Goal: Task Accomplishment & Management: Complete application form

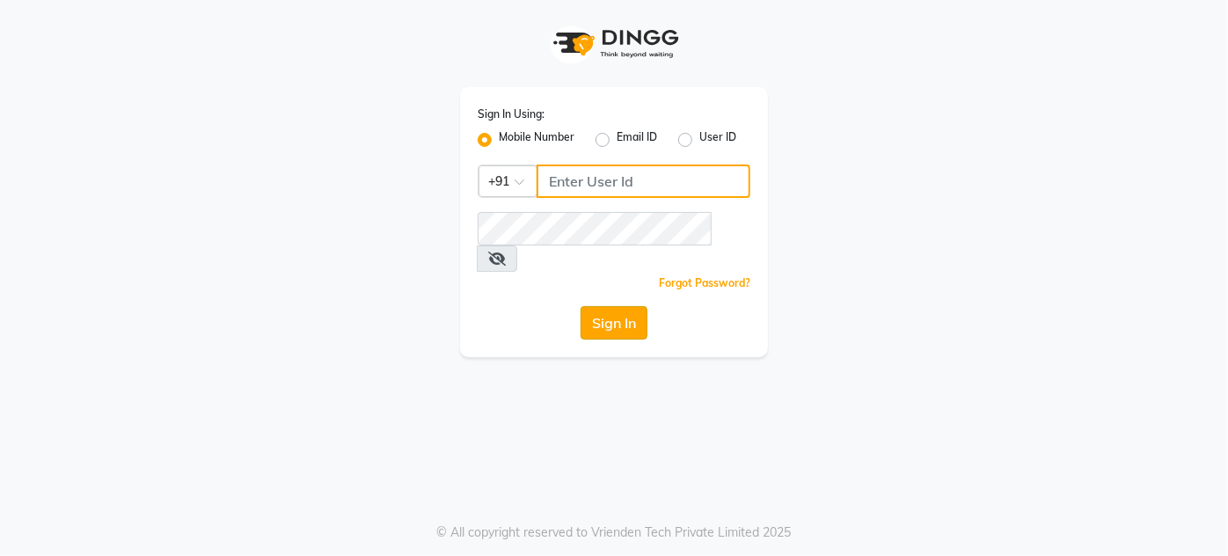
type input "9920665695"
click at [598, 306] on button "Sign In" at bounding box center [613, 322] width 67 height 33
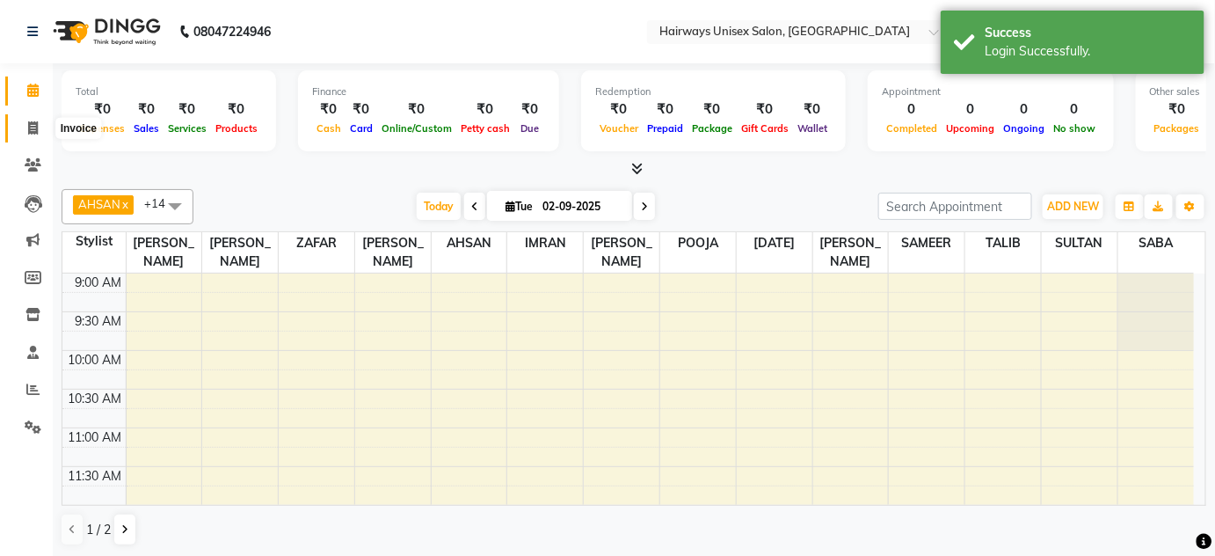
click at [33, 123] on icon at bounding box center [33, 127] width 10 height 13
select select "8320"
select select "service"
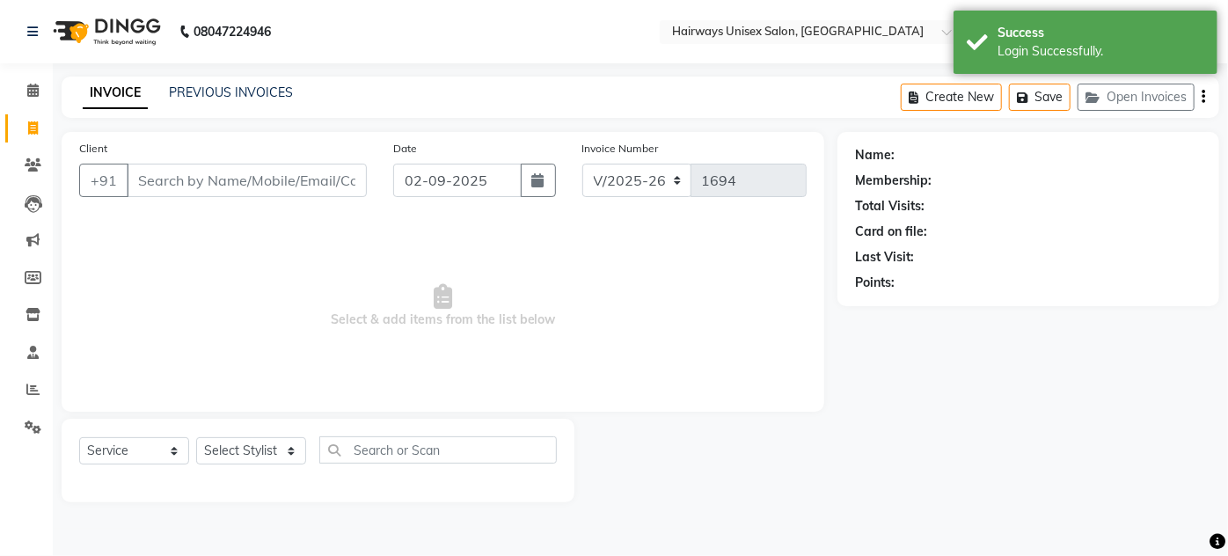
click at [185, 183] on input "Client" at bounding box center [247, 180] width 240 height 33
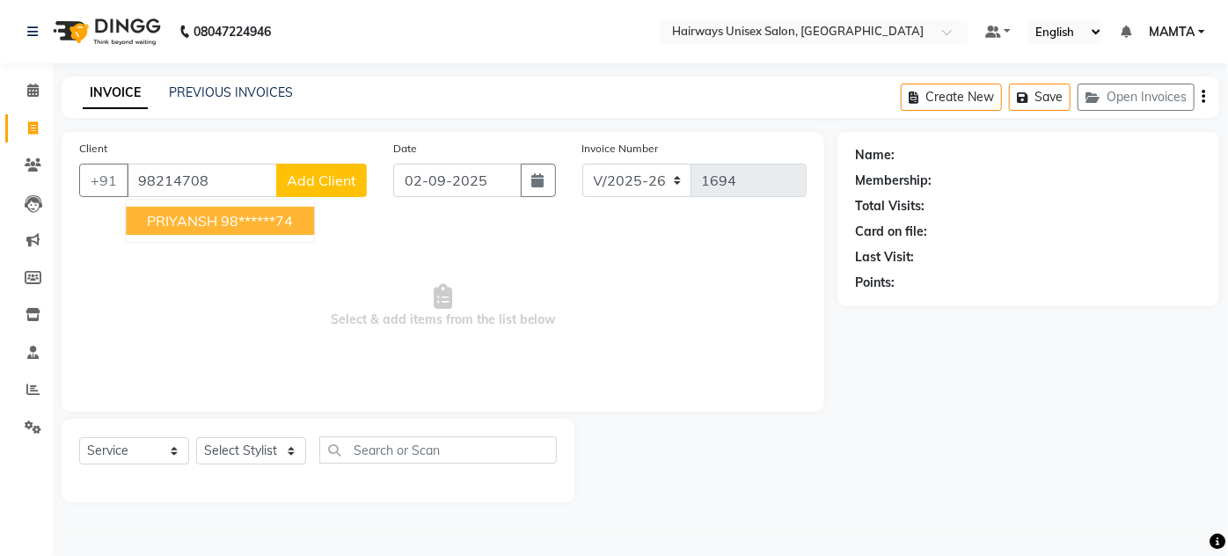
click at [189, 220] on span "PRIYANSH" at bounding box center [182, 221] width 70 height 18
type input "98******74"
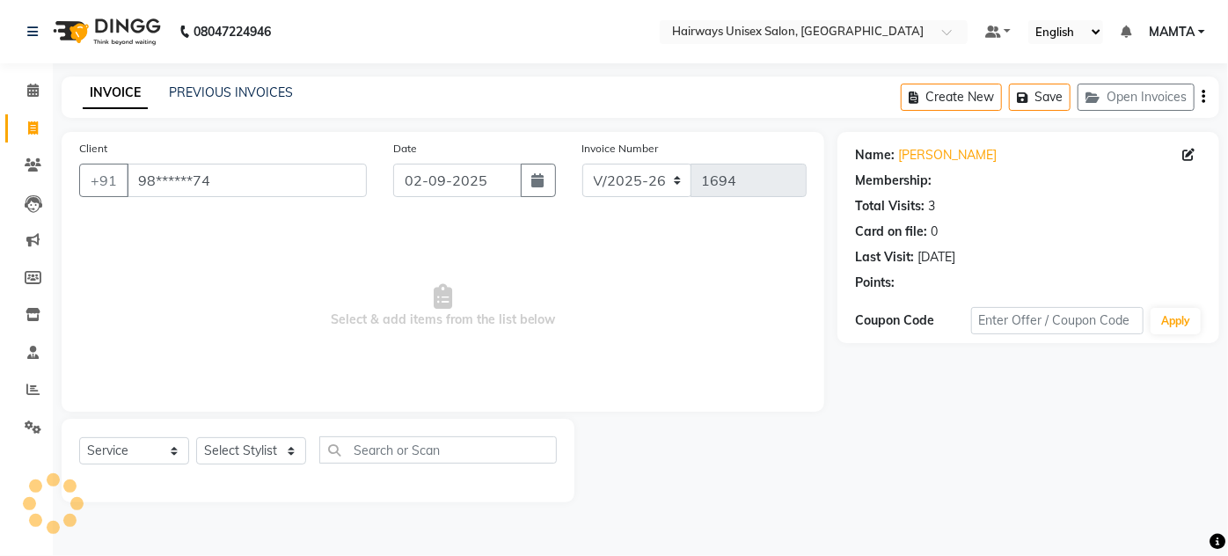
select select "1: Object"
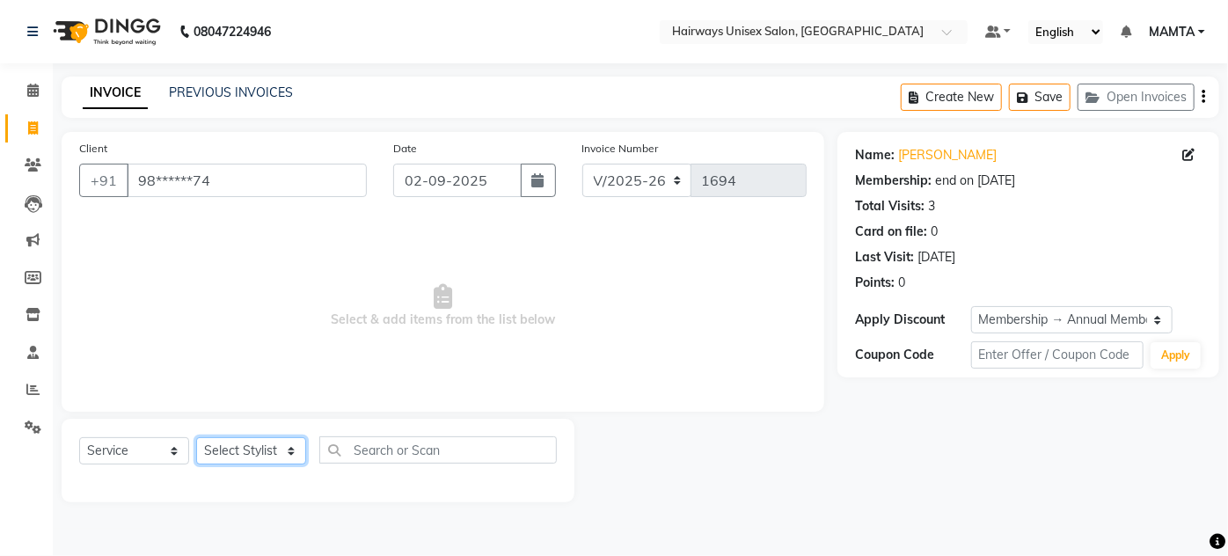
click at [237, 452] on select "Select Stylist [PERSON_NAME] [PERSON_NAME] [PERSON_NAME] MAMTA POOJA [PERSON_NA…" at bounding box center [251, 450] width 110 height 27
click at [225, 172] on input "98******74" at bounding box center [247, 180] width 240 height 33
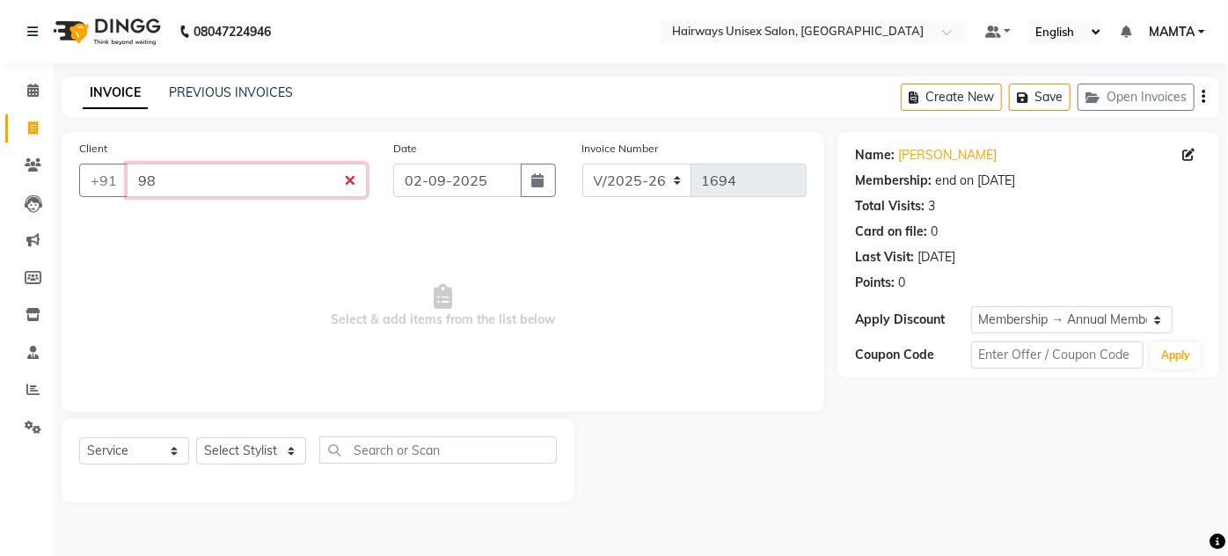
type input "9"
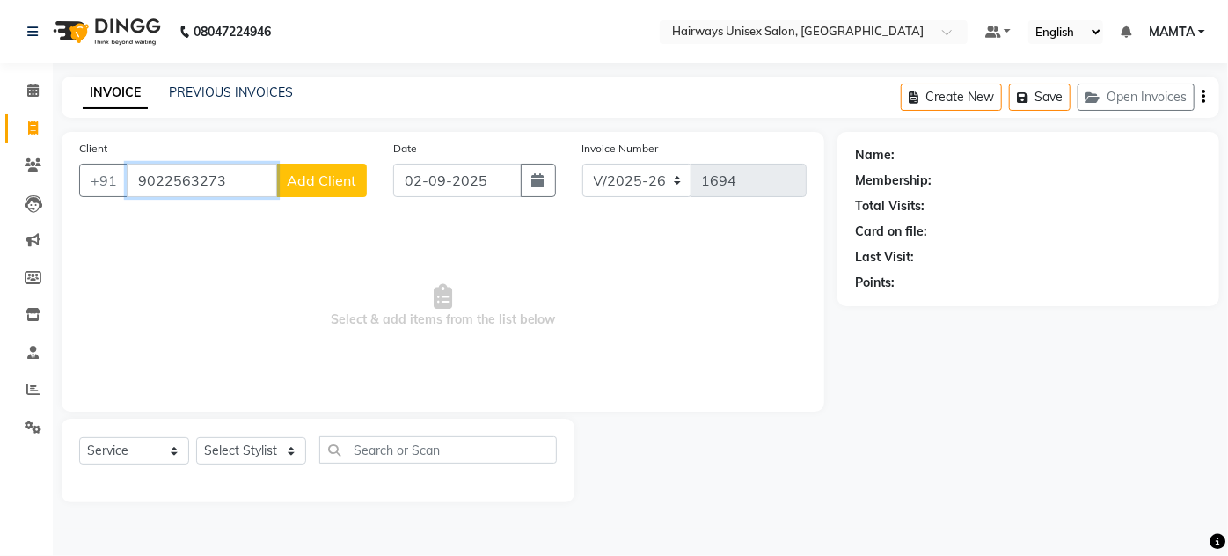
type input "9022563273"
click at [303, 182] on span "Add Client" at bounding box center [321, 181] width 69 height 18
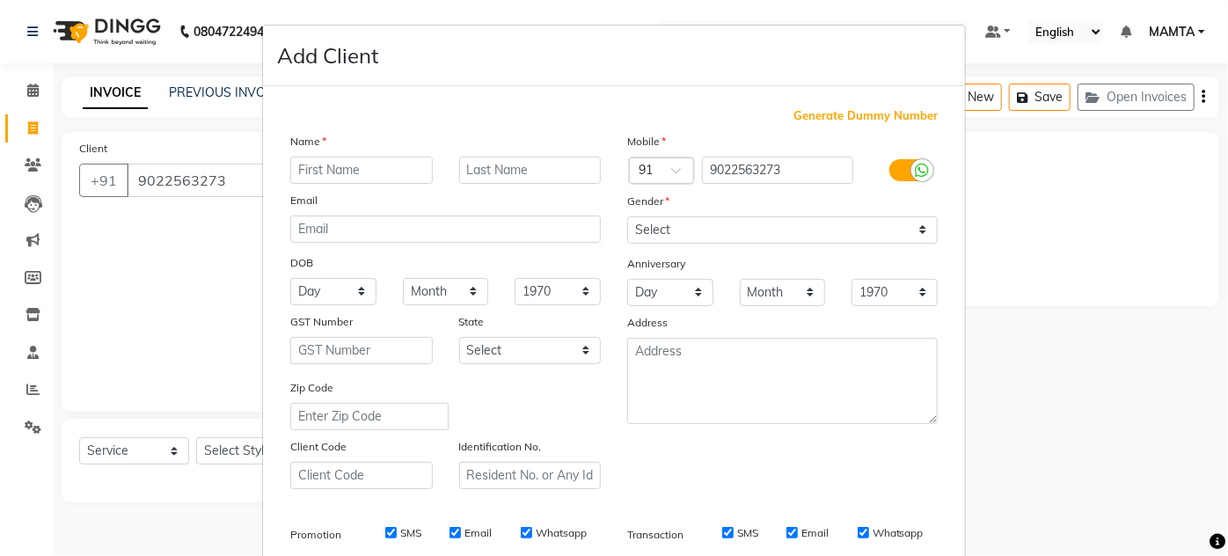
click at [330, 171] on input "text" at bounding box center [361, 170] width 142 height 27
type input "KANCHI"
click at [799, 231] on select "Select [DEMOGRAPHIC_DATA] [DEMOGRAPHIC_DATA] Other Prefer Not To Say" at bounding box center [782, 229] width 310 height 27
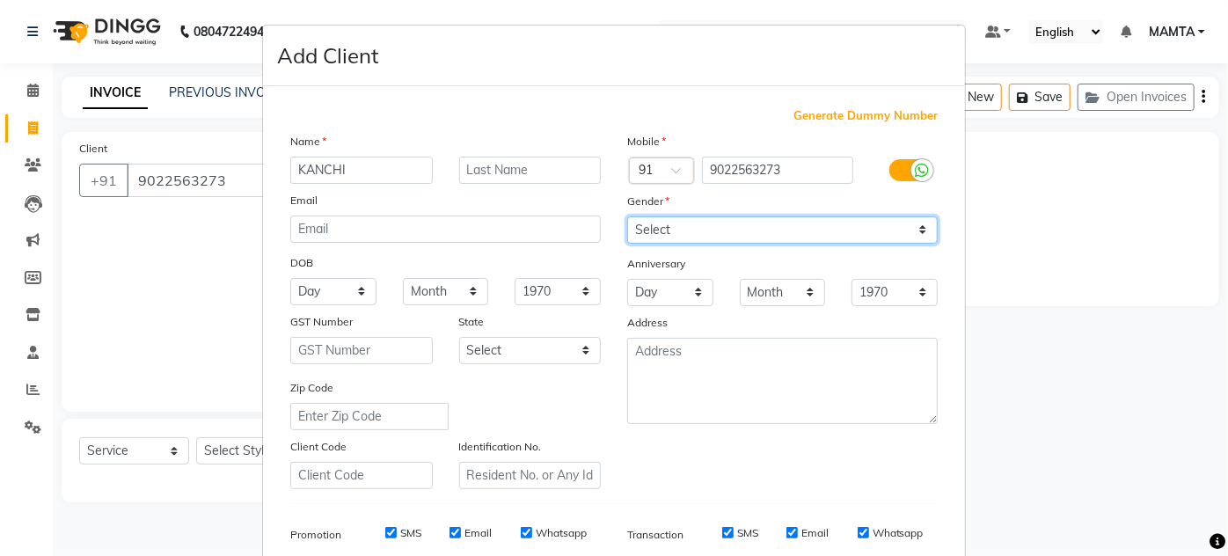
select select "[DEMOGRAPHIC_DATA]"
click at [627, 216] on select "Select [DEMOGRAPHIC_DATA] [DEMOGRAPHIC_DATA] Other Prefer Not To Say" at bounding box center [782, 229] width 310 height 27
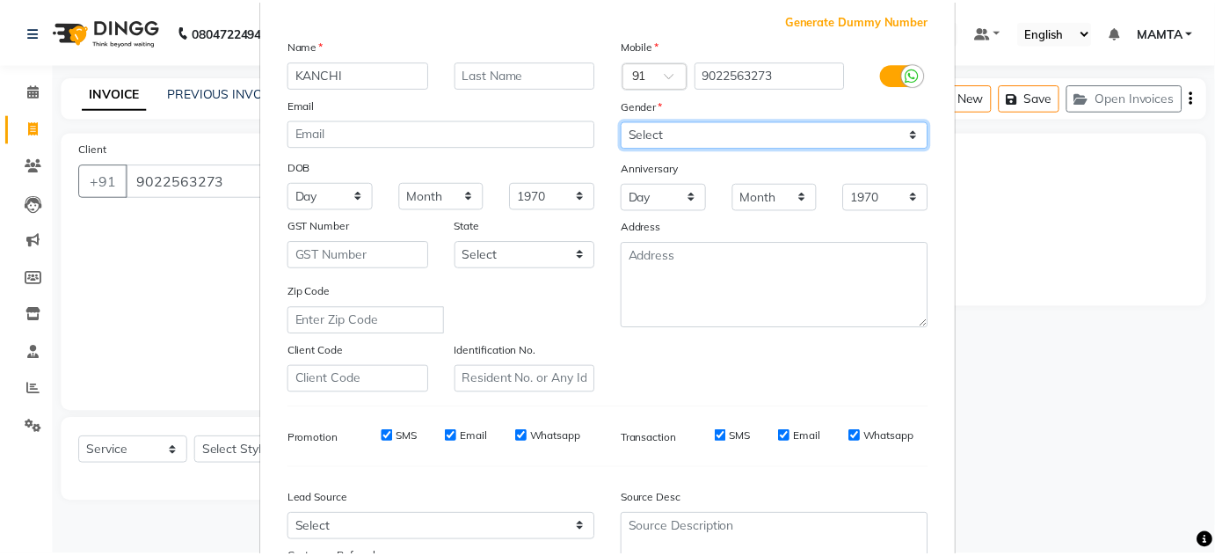
scroll to position [255, 0]
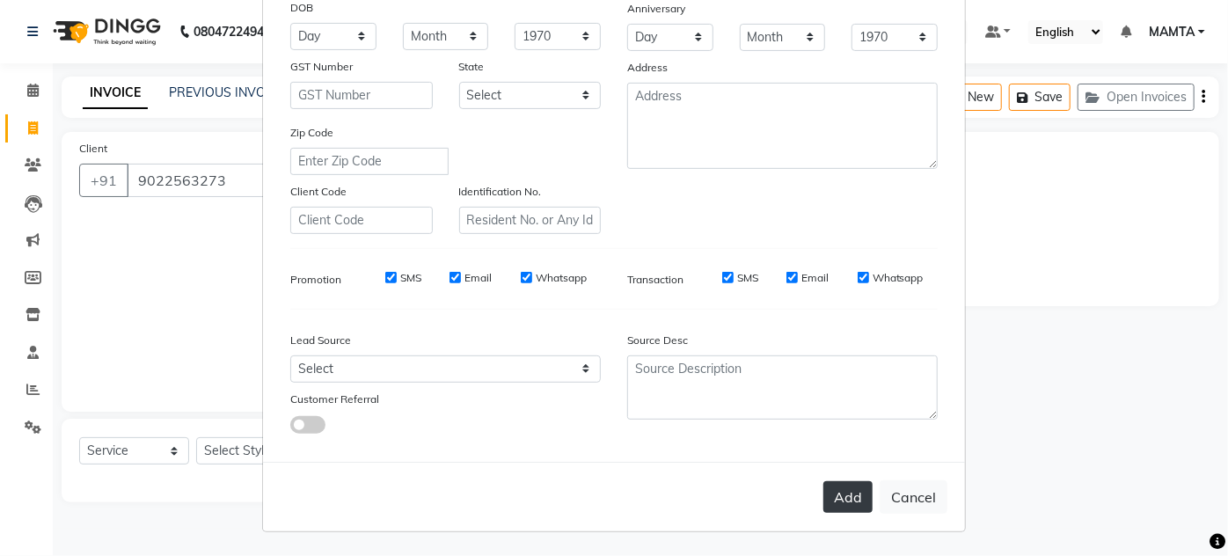
click at [841, 491] on button "Add" at bounding box center [847, 497] width 49 height 32
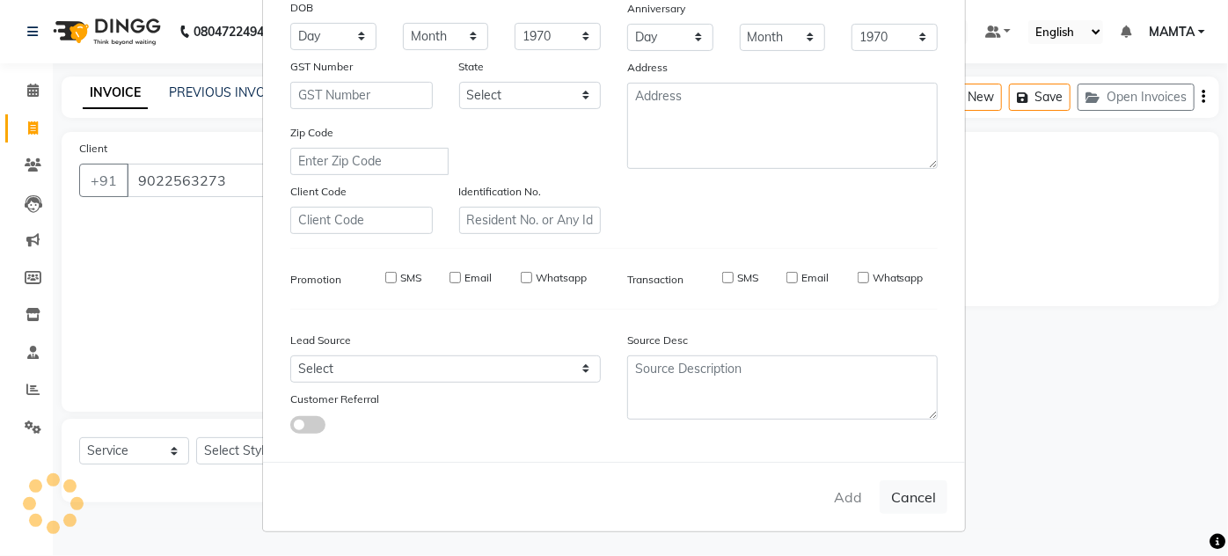
type input "90******73"
select select
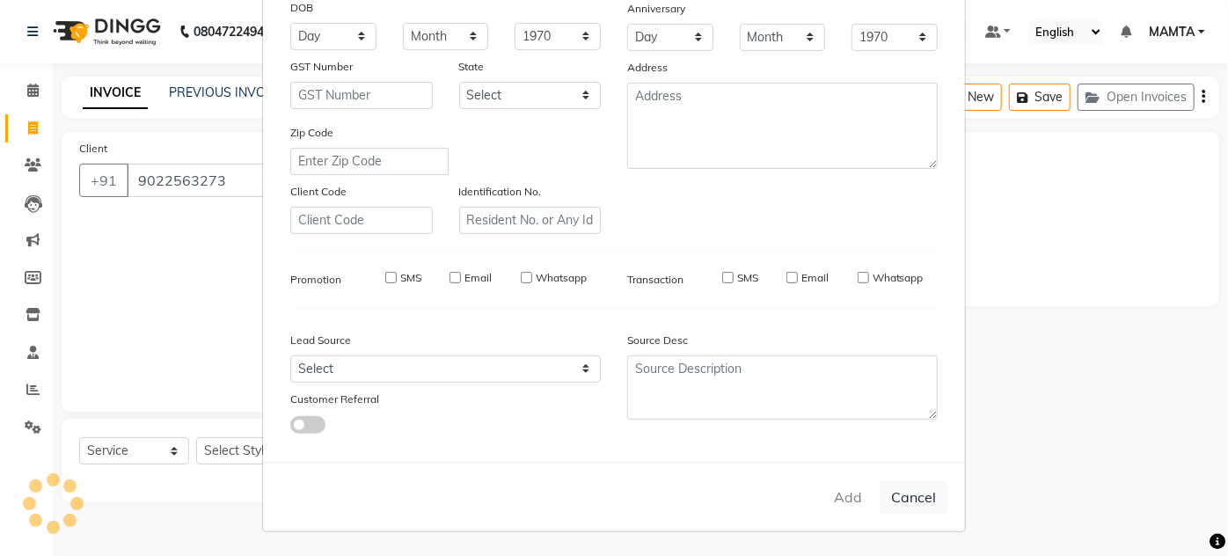
select select
checkbox input "false"
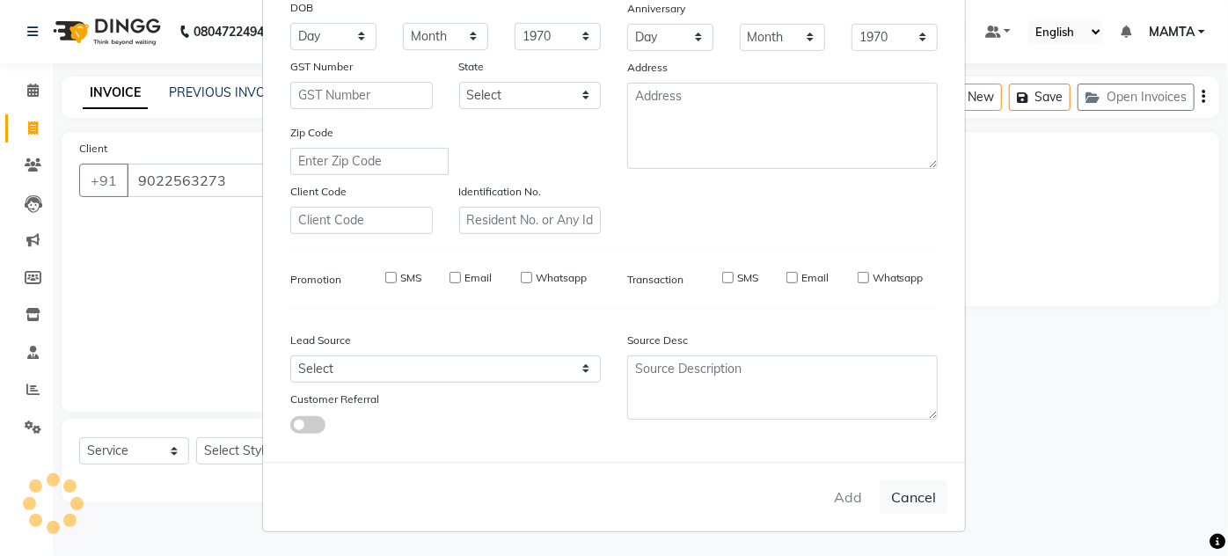
checkbox input "false"
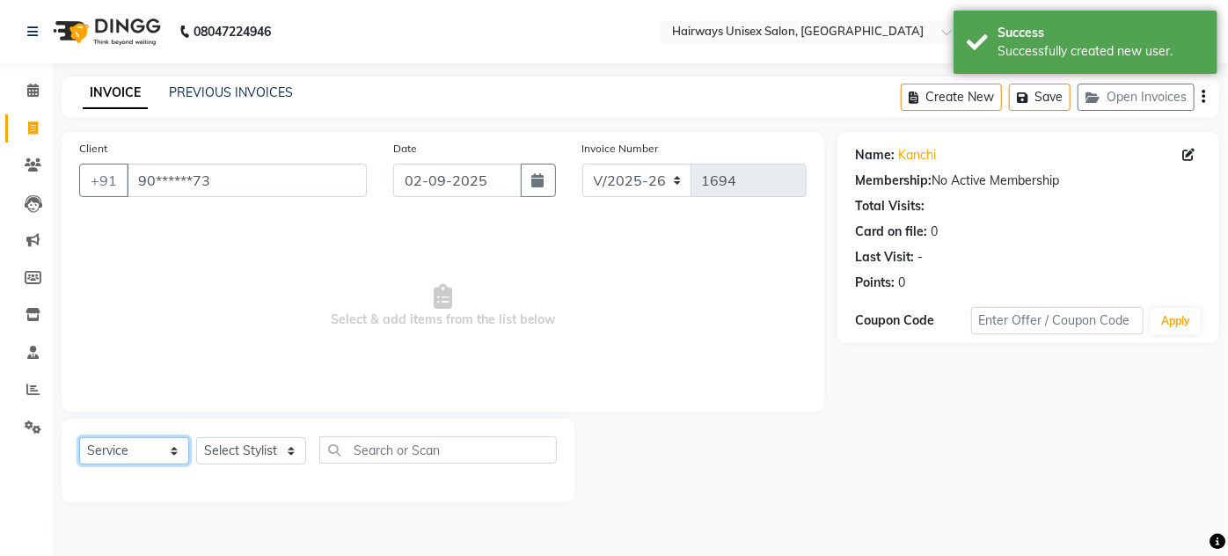
click at [134, 458] on select "Select Service Product Membership Package Voucher Prepaid Gift Card" at bounding box center [134, 450] width 110 height 27
select select "membership"
click at [79, 437] on select "Select Service Product Membership Package Voucher Prepaid Gift Card" at bounding box center [134, 450] width 110 height 27
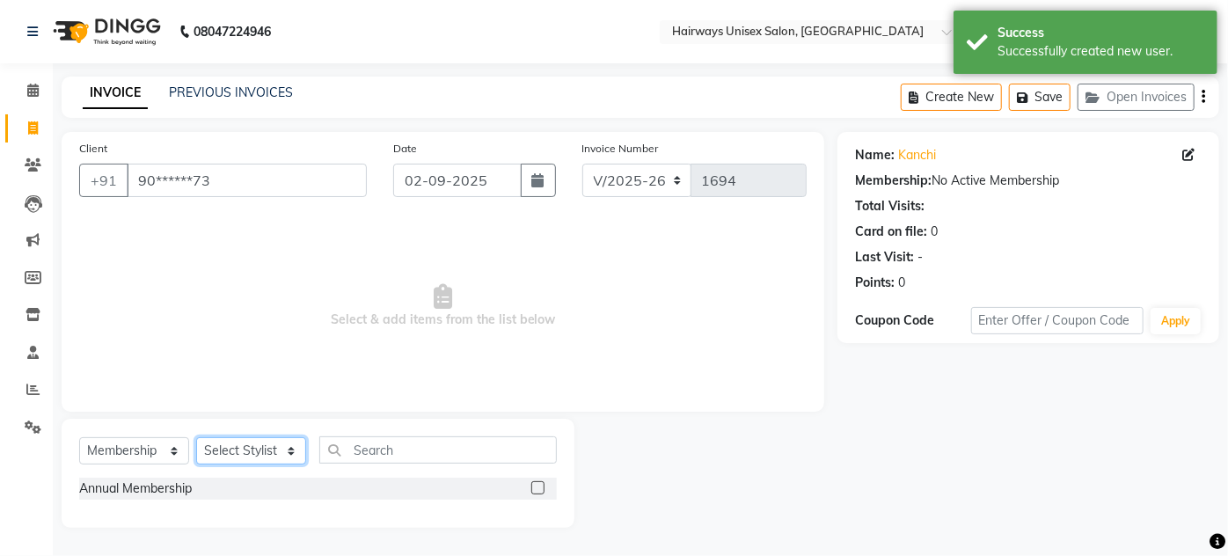
click at [258, 451] on select "Select Stylist [PERSON_NAME] [PERSON_NAME] [PERSON_NAME] MAMTA POOJA [PERSON_NA…" at bounding box center [251, 450] width 110 height 27
select select "80511"
click at [196, 437] on select "Select Stylist [PERSON_NAME] [PERSON_NAME] [PERSON_NAME] MAMTA POOJA [PERSON_NA…" at bounding box center [251, 450] width 110 height 27
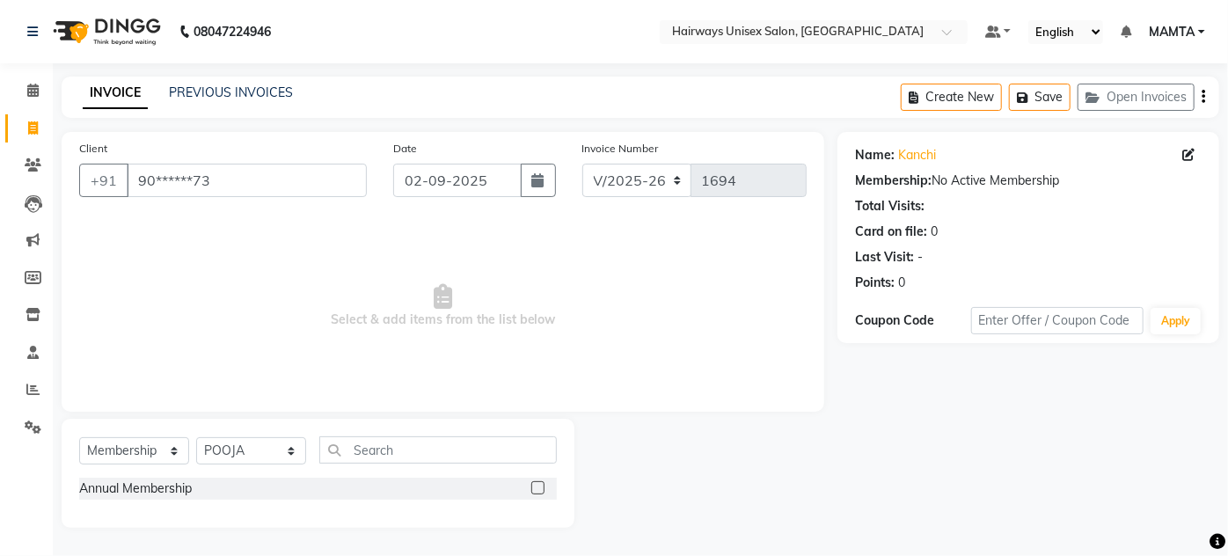
click at [537, 489] on label at bounding box center [537, 487] width 13 height 13
click at [537, 489] on input "checkbox" at bounding box center [536, 488] width 11 height 11
select select "select"
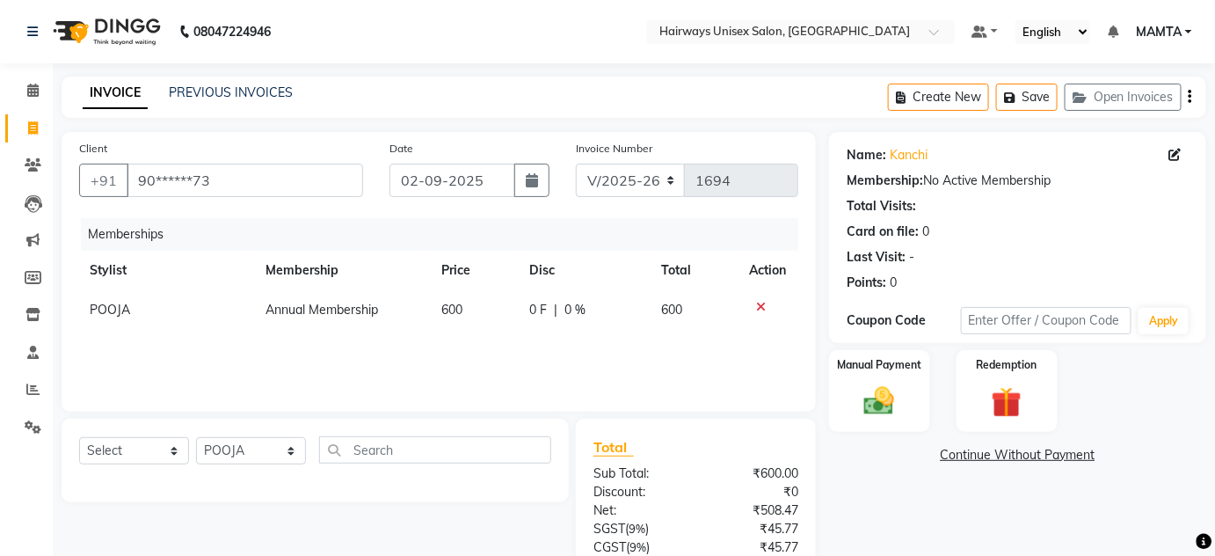
click at [1189, 97] on icon "button" at bounding box center [1191, 97] width 4 height 1
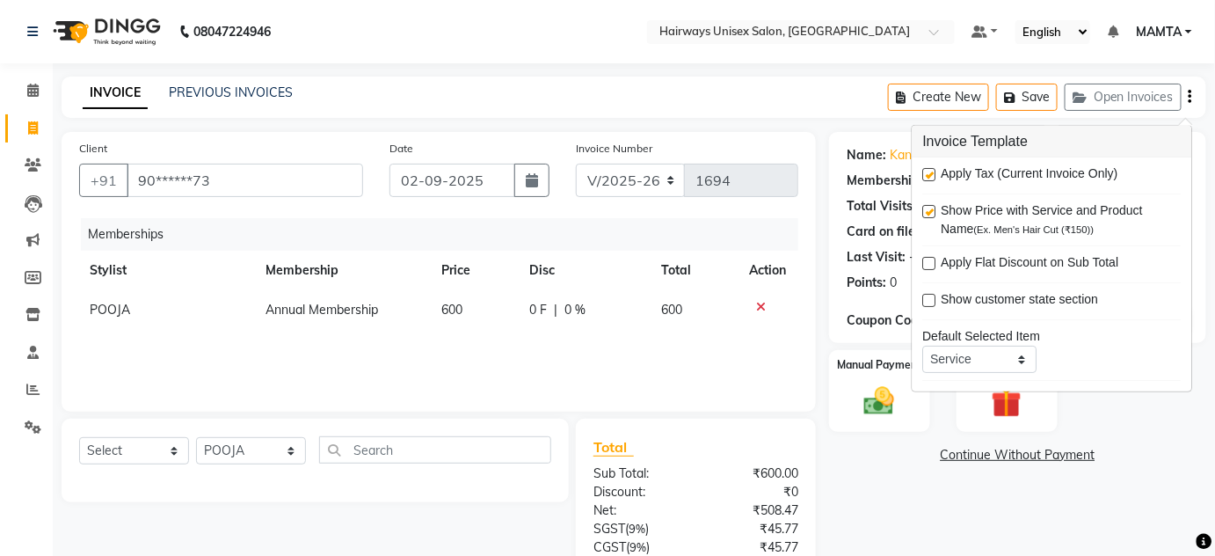
click at [930, 175] on label at bounding box center [929, 174] width 13 height 13
click at [930, 175] on input "checkbox" at bounding box center [928, 175] width 11 height 11
checkbox input "false"
click at [895, 497] on div "Name: Kanchi Membership: No Active Membership Total Visits: Card on file: 0 Las…" at bounding box center [1024, 377] width 391 height 490
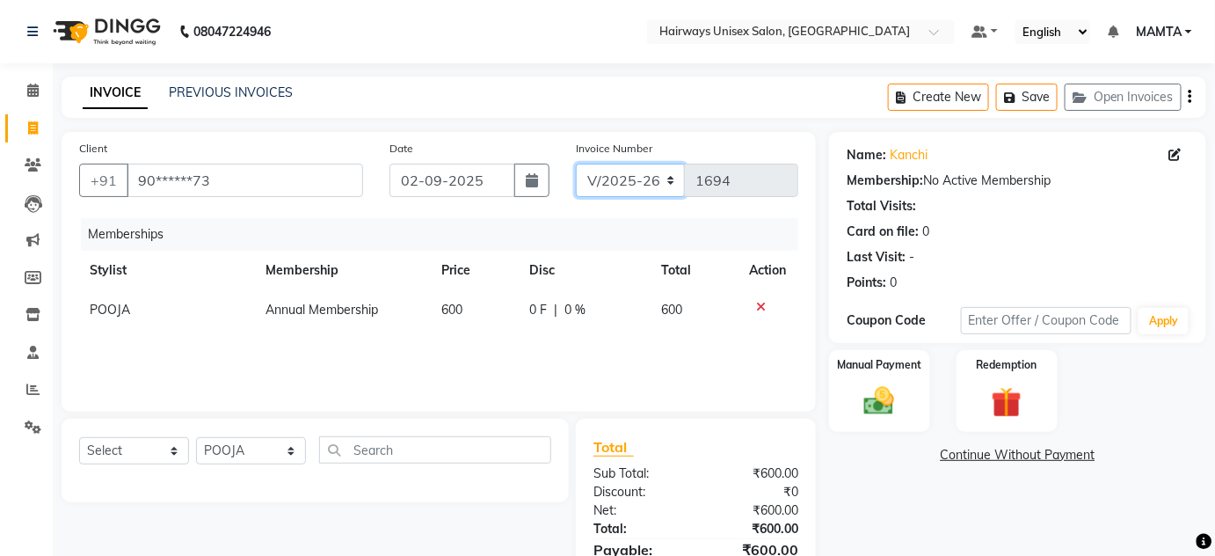
click at [616, 189] on select "INV/25-26 V/2025-26" at bounding box center [631, 180] width 110 height 33
select select "8645"
click at [576, 164] on select "INV/25-26 V/2025-26" at bounding box center [631, 180] width 110 height 33
type input "0572"
click at [882, 398] on img at bounding box center [879, 401] width 51 height 36
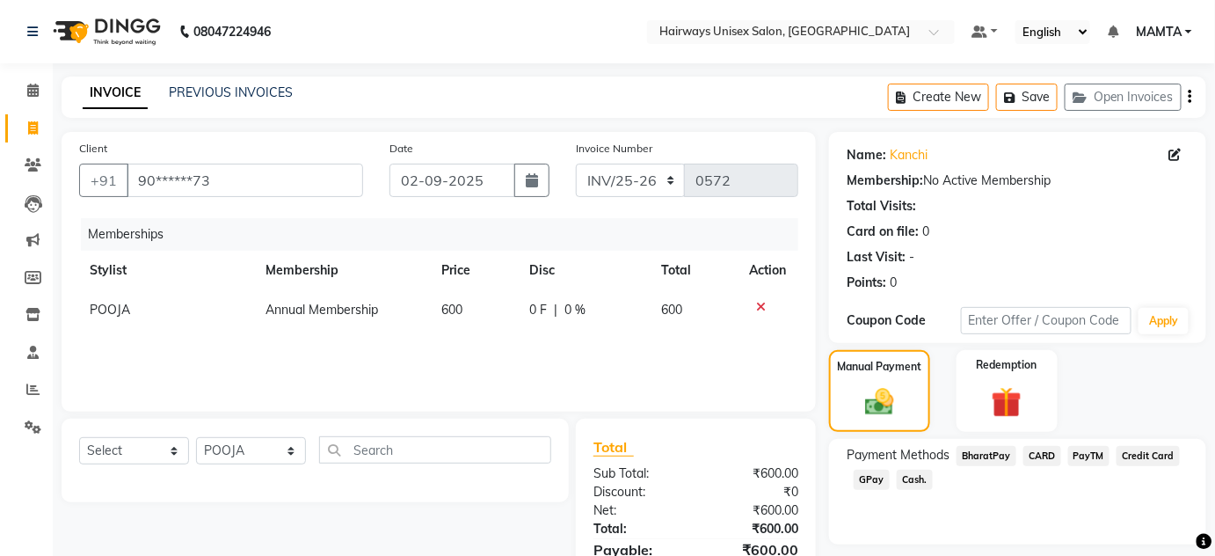
click at [912, 478] on span "Cash." at bounding box center [915, 480] width 36 height 20
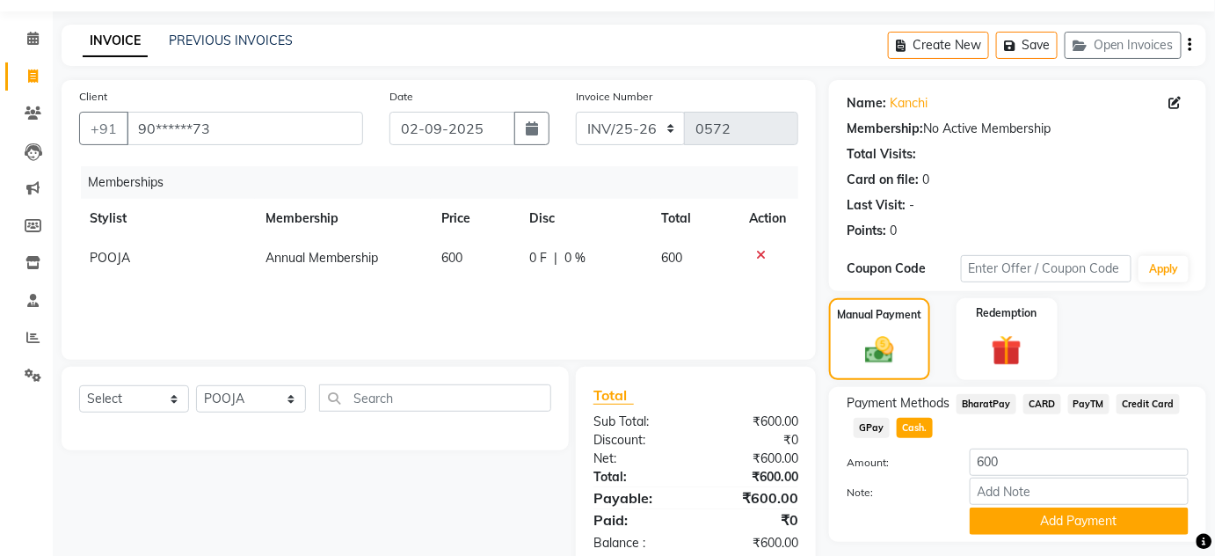
scroll to position [99, 0]
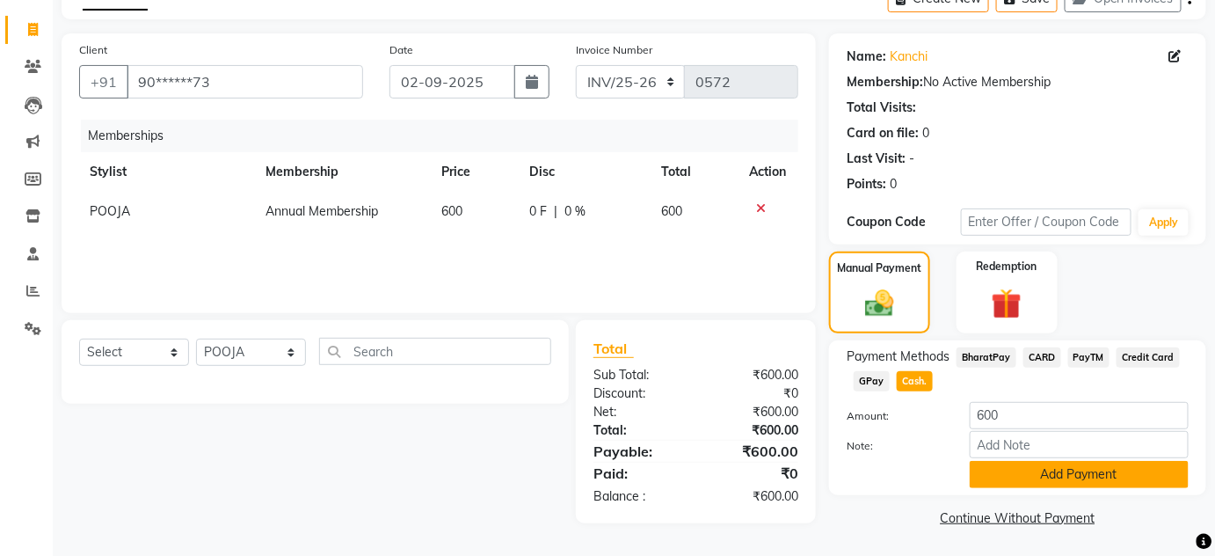
click at [980, 478] on button "Add Payment" at bounding box center [1079, 474] width 219 height 27
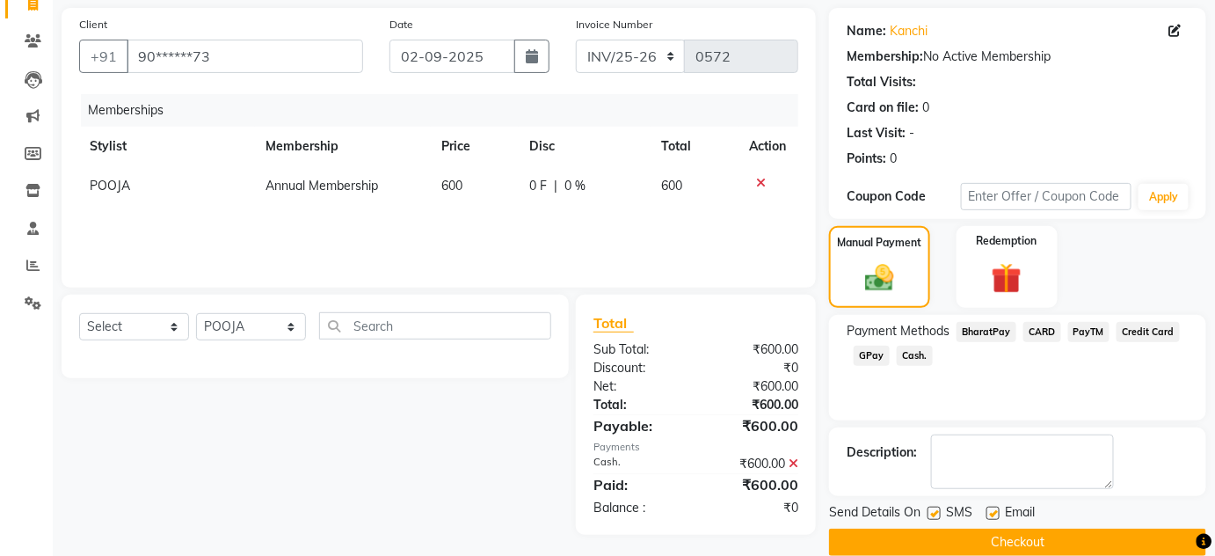
scroll to position [149, 0]
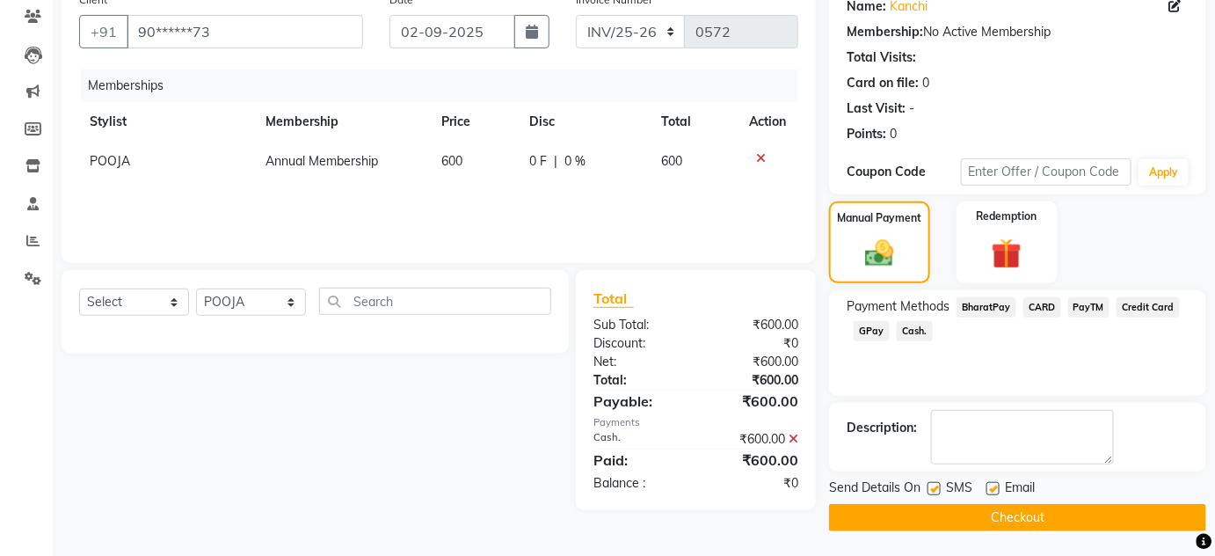
click at [987, 517] on button "Checkout" at bounding box center [1017, 517] width 377 height 27
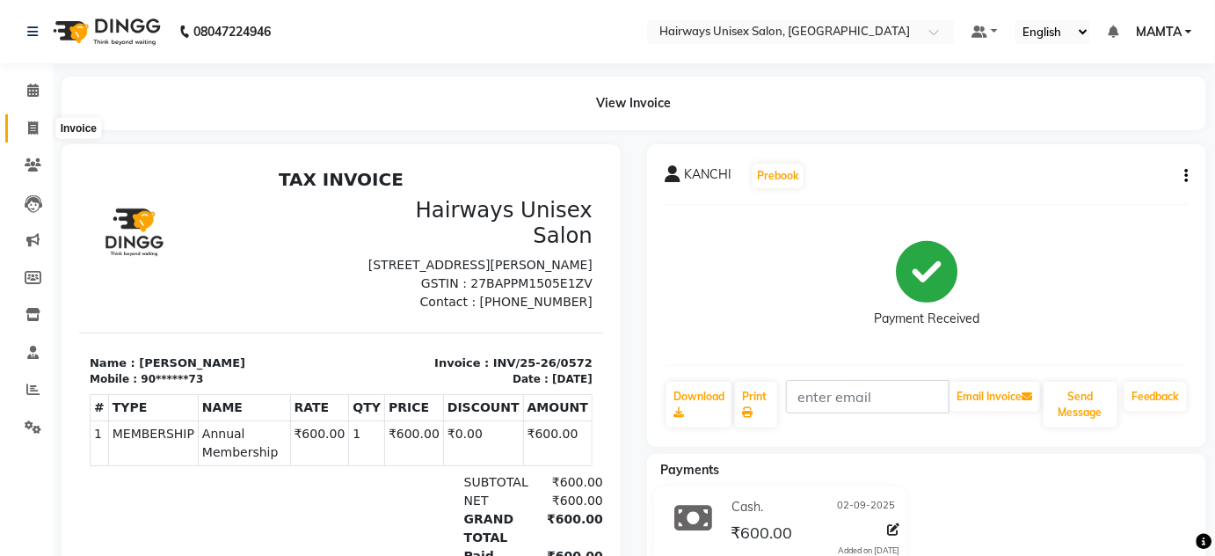
click at [33, 126] on icon at bounding box center [33, 127] width 10 height 13
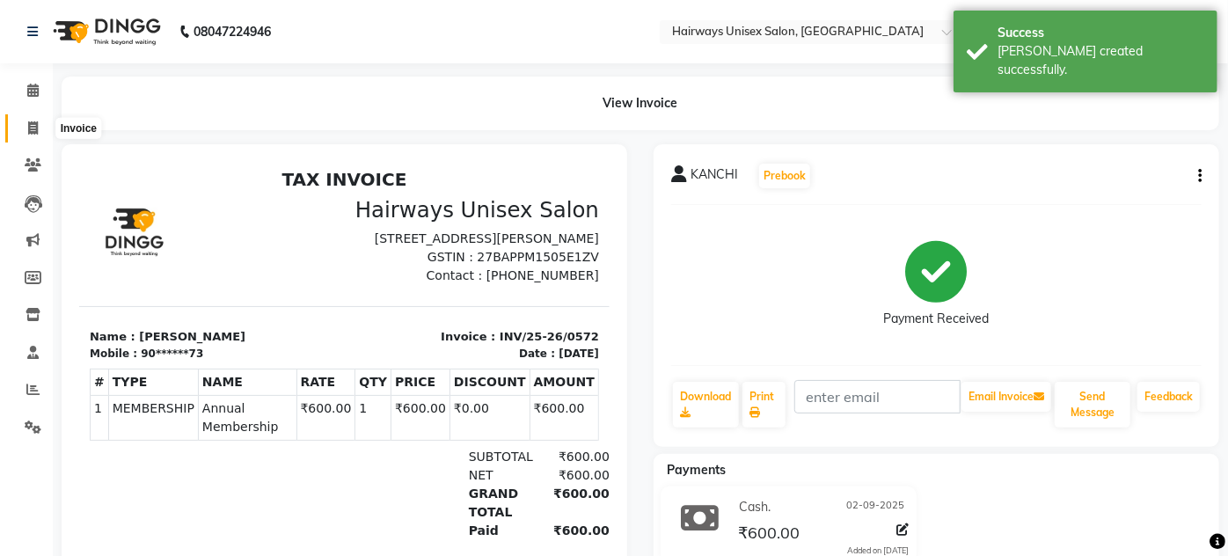
select select "8320"
select select "service"
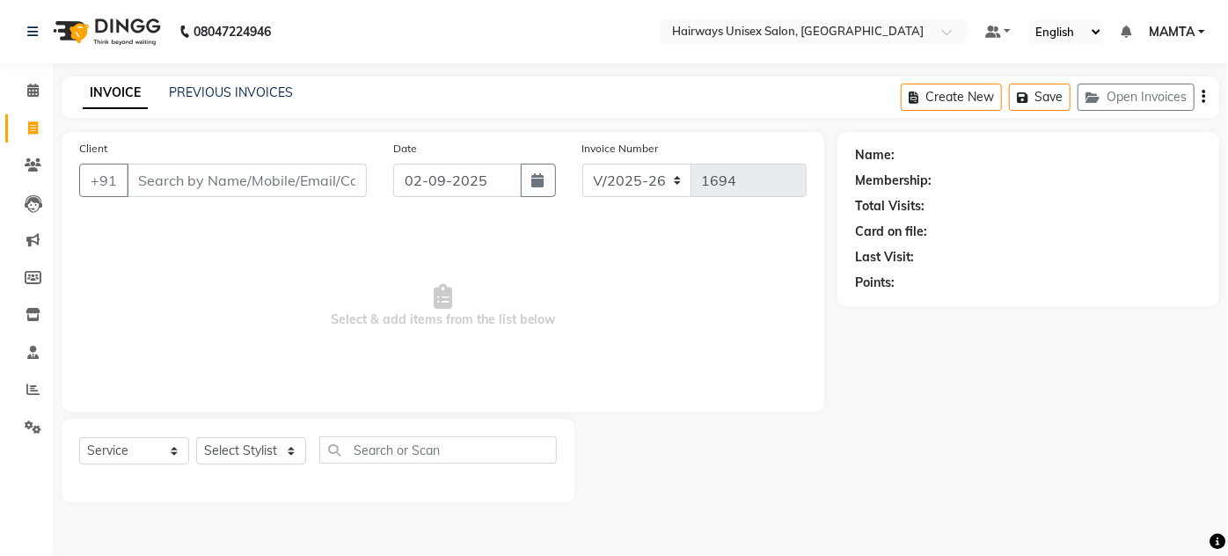
click at [237, 189] on input "Client" at bounding box center [247, 180] width 240 height 33
click at [248, 178] on input "Client" at bounding box center [247, 180] width 240 height 33
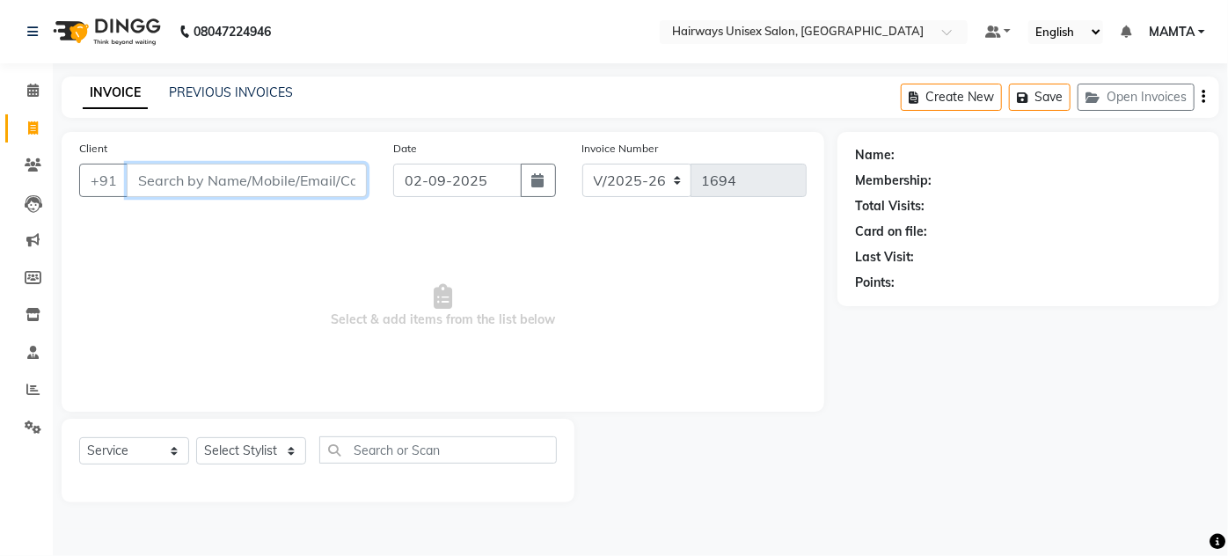
click at [248, 178] on input "Client" at bounding box center [247, 180] width 240 height 33
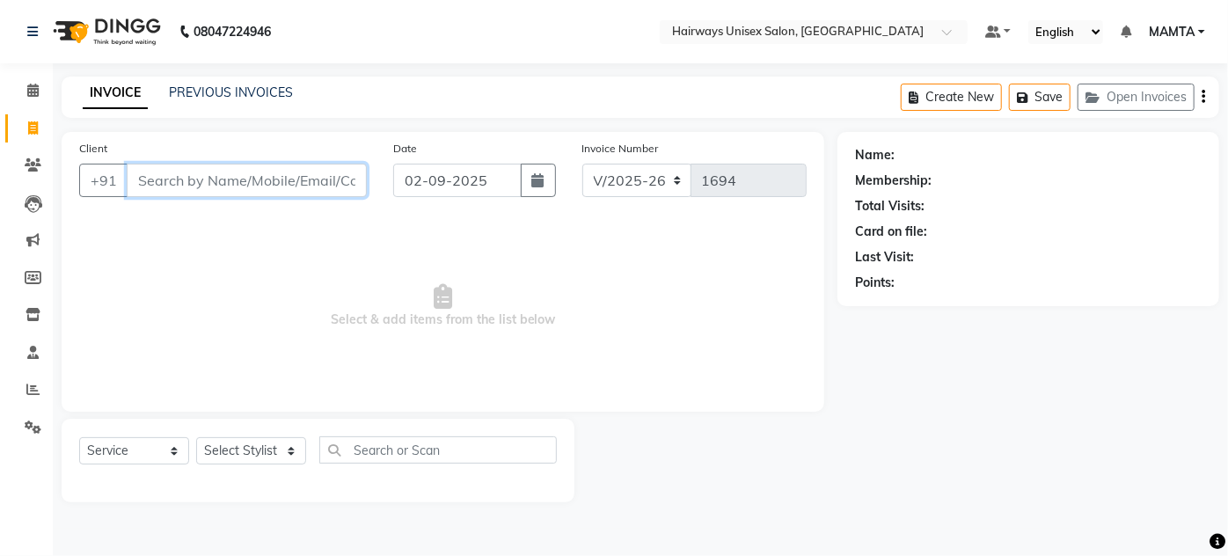
click at [220, 170] on input "Client" at bounding box center [247, 180] width 240 height 33
click at [262, 184] on input "Client" at bounding box center [247, 180] width 240 height 33
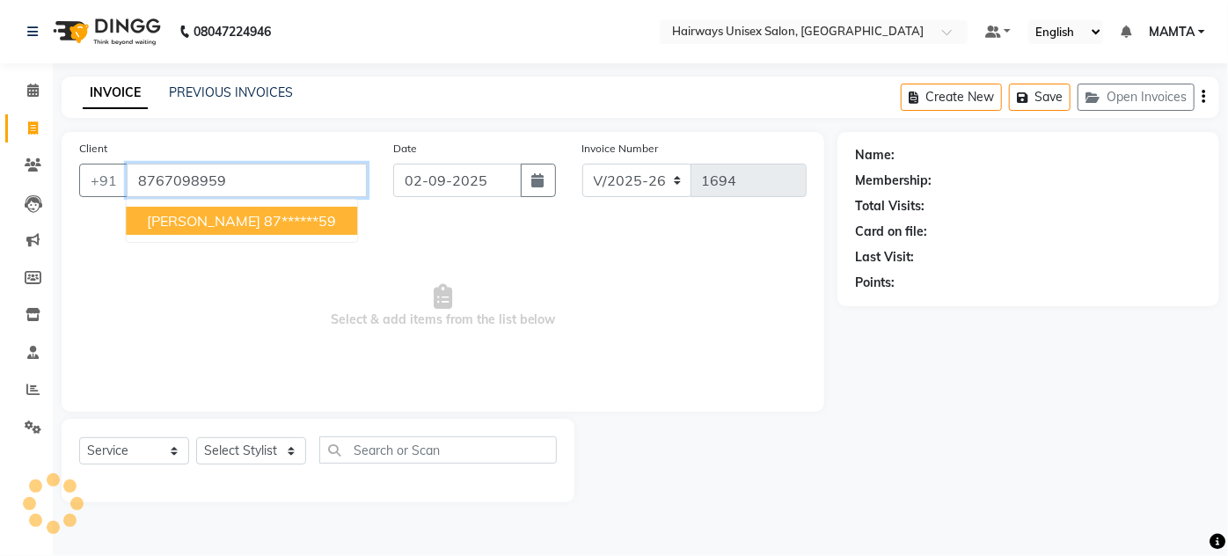
type input "8767098959"
select select "1: Object"
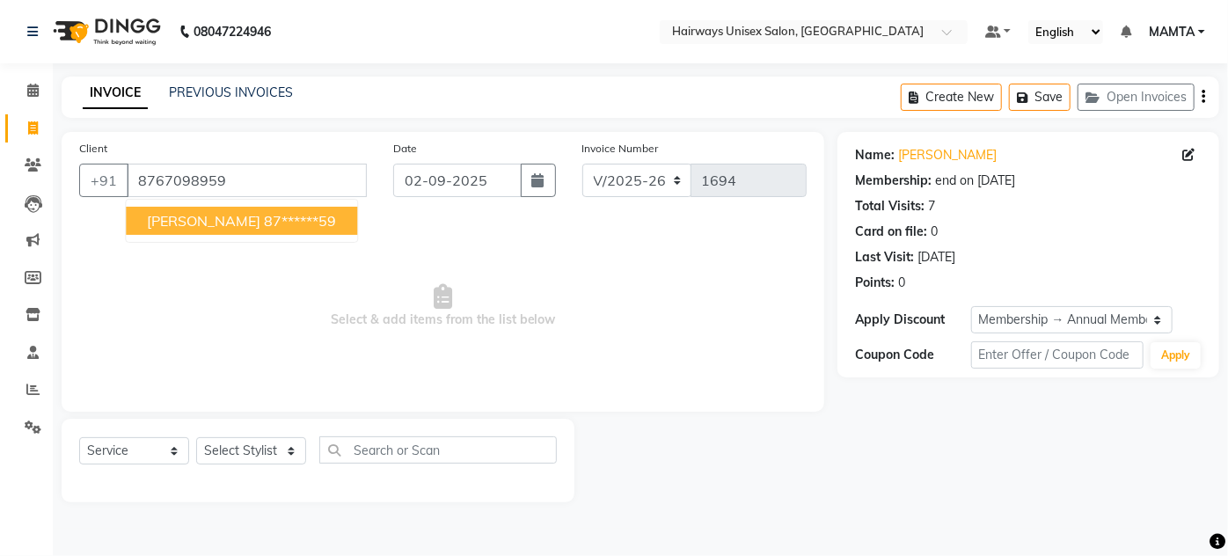
click at [223, 215] on span "[PERSON_NAME]" at bounding box center [203, 221] width 113 height 18
type input "87******59"
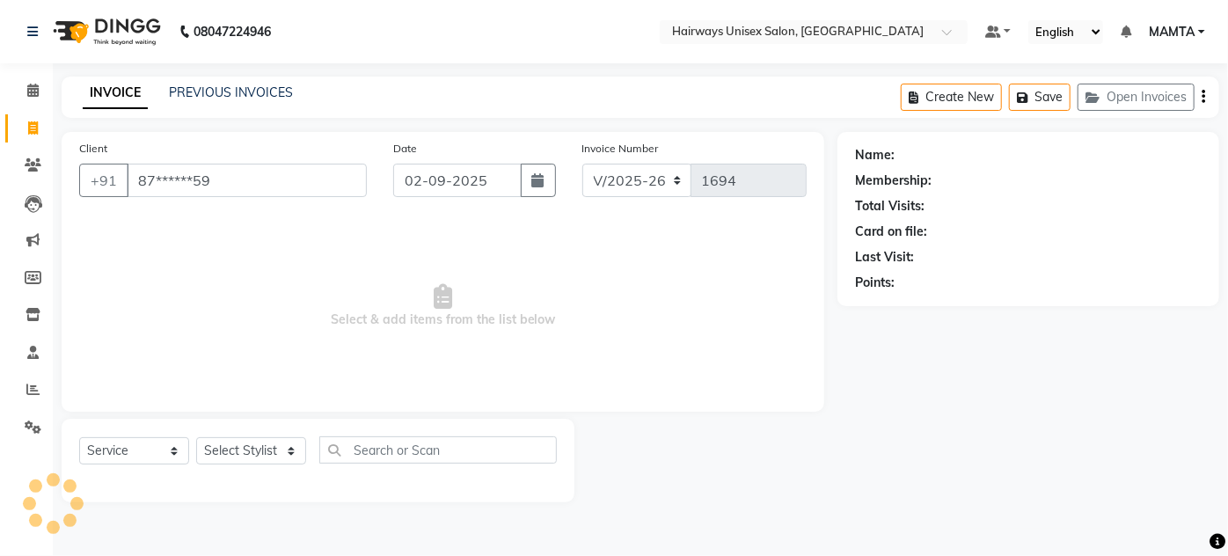
select select "1: Object"
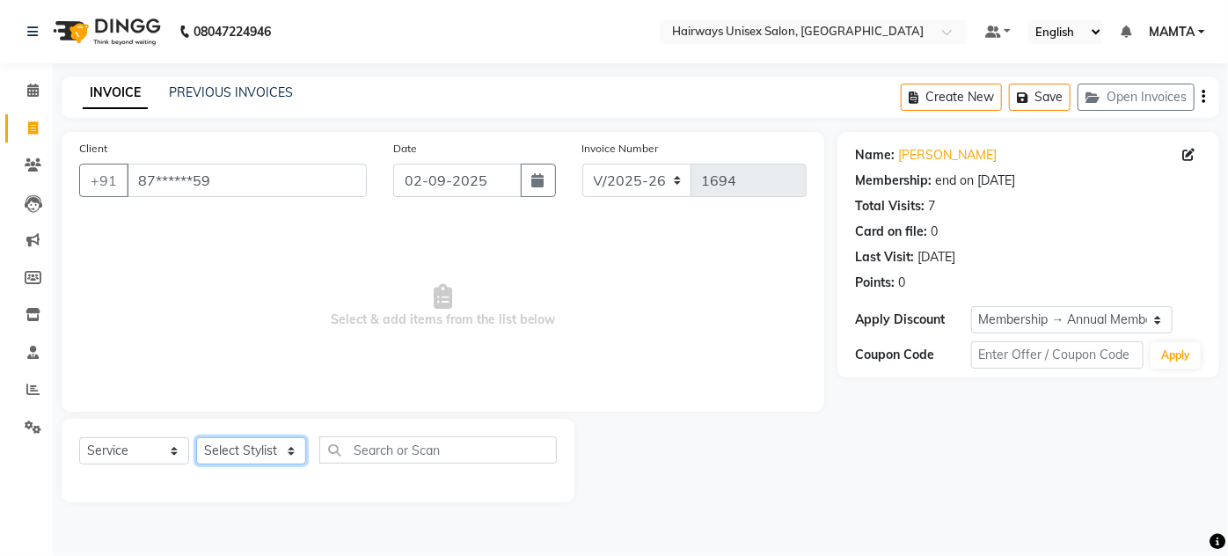
click at [291, 446] on select "Select Stylist [PERSON_NAME] [PERSON_NAME] [PERSON_NAME] MAMTA POOJA [PERSON_NA…" at bounding box center [251, 450] width 110 height 27
select select "80856"
click at [196, 437] on select "Select Stylist [PERSON_NAME] [PERSON_NAME] [PERSON_NAME] MAMTA POOJA [PERSON_NA…" at bounding box center [251, 450] width 110 height 27
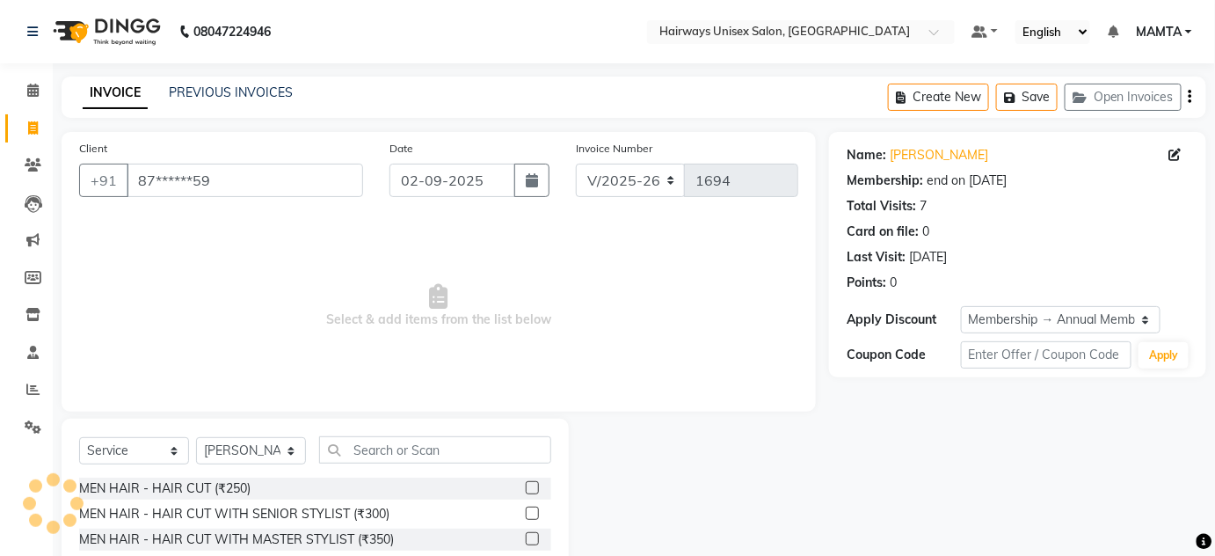
click at [526, 485] on label at bounding box center [532, 487] width 13 height 13
click at [526, 485] on input "checkbox" at bounding box center [531, 488] width 11 height 11
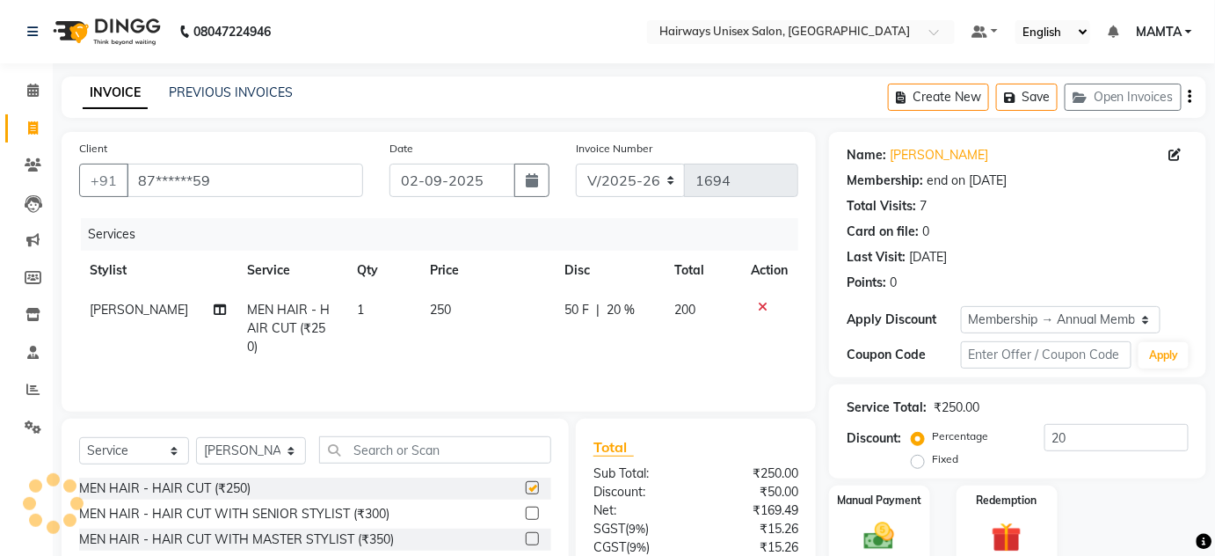
checkbox input "false"
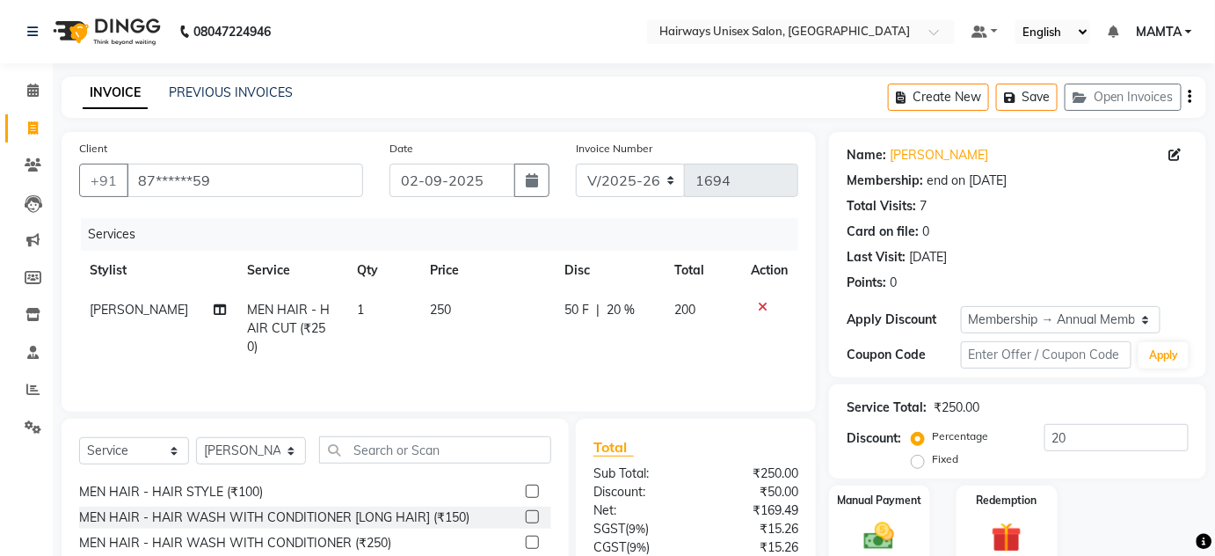
scroll to position [159, 0]
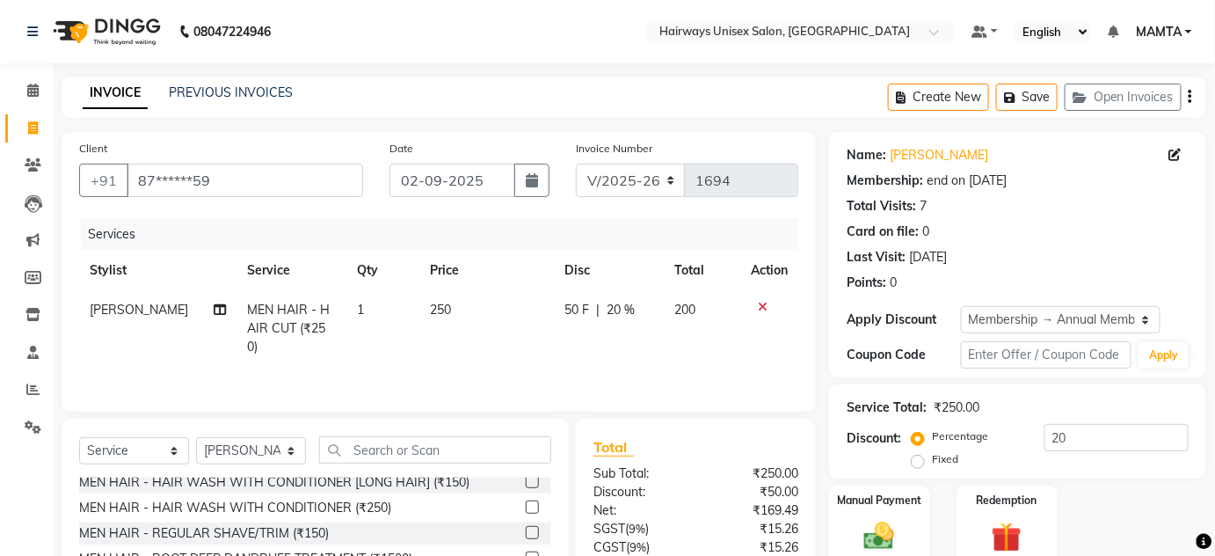
click at [526, 531] on label at bounding box center [532, 532] width 13 height 13
click at [526, 531] on input "checkbox" at bounding box center [531, 533] width 11 height 11
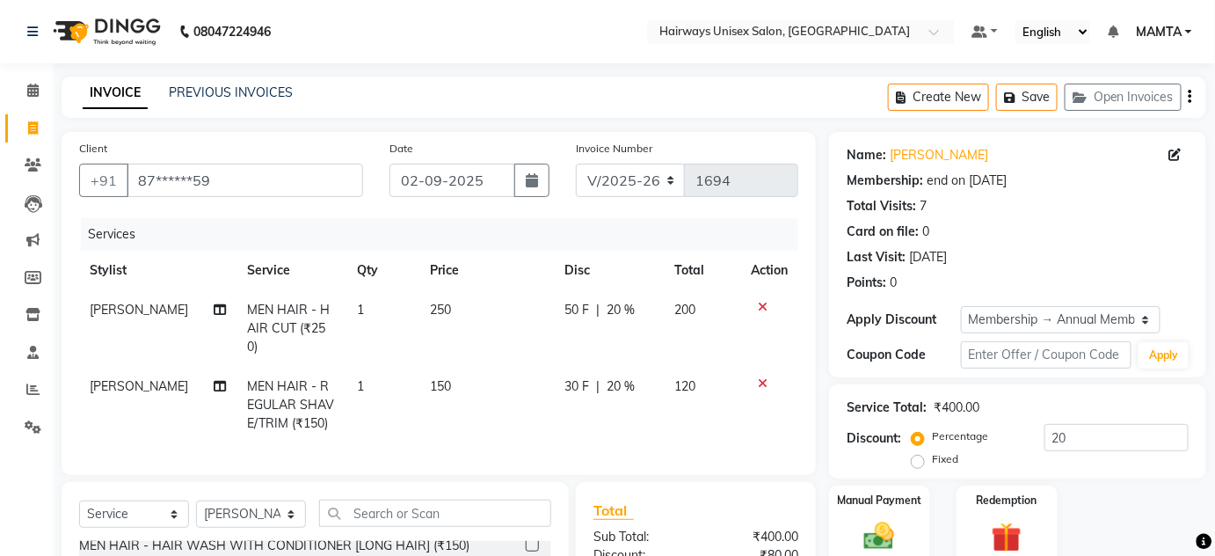
checkbox input "false"
click at [666, 178] on select "INV/25-26 V/2025-26" at bounding box center [631, 180] width 110 height 33
select select "8645"
click at [576, 164] on select "INV/25-26 V/2025-26" at bounding box center [631, 180] width 110 height 33
type input "0573"
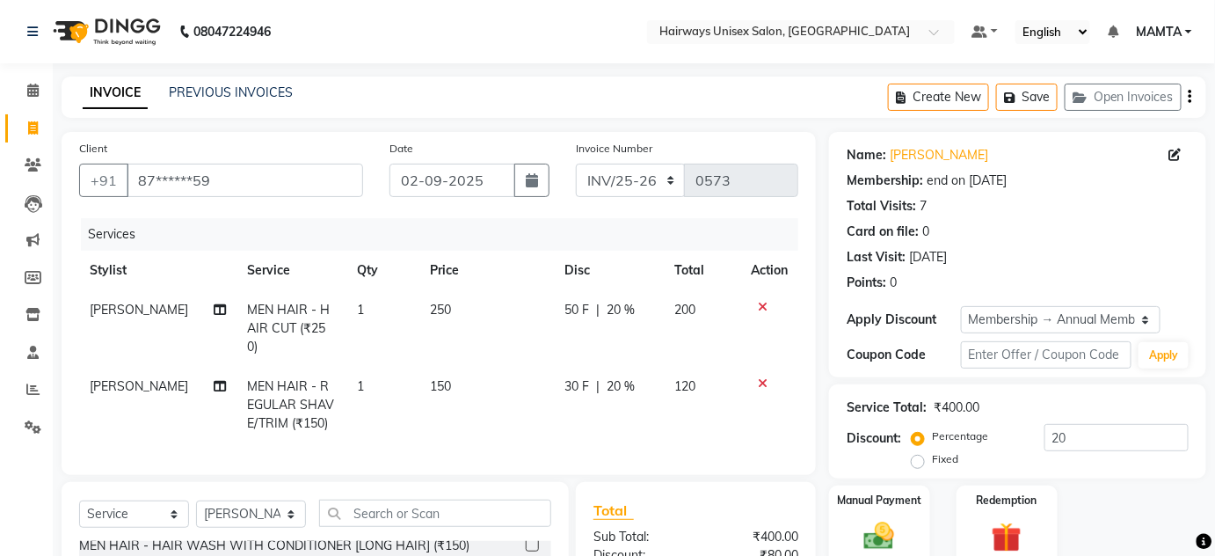
click at [1191, 98] on icon "button" at bounding box center [1191, 97] width 4 height 1
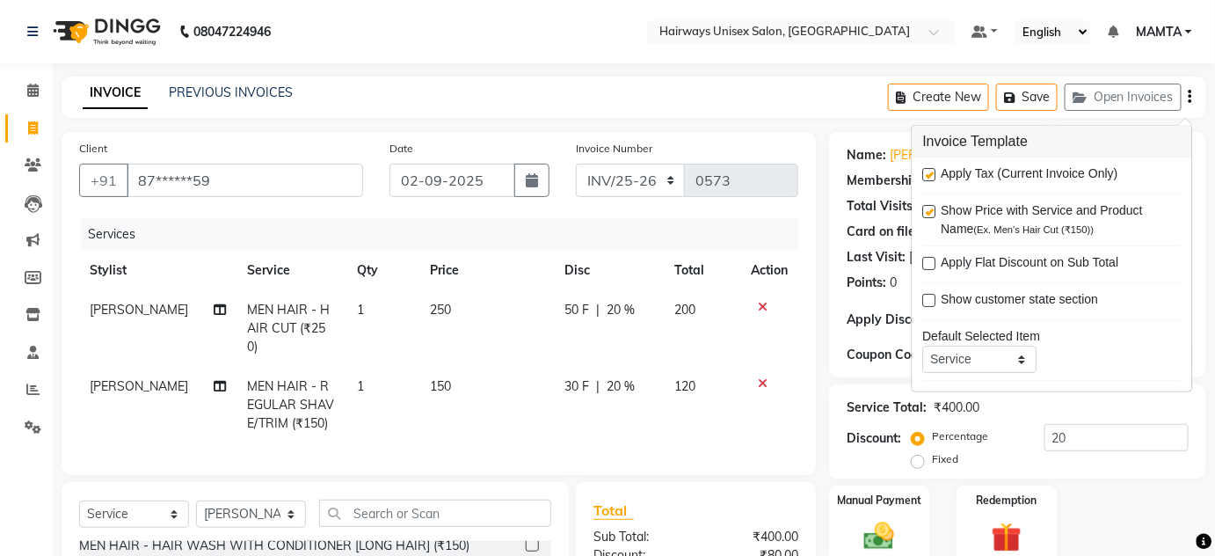
click at [931, 172] on label at bounding box center [929, 174] width 13 height 13
click at [931, 172] on input "checkbox" at bounding box center [928, 175] width 11 height 11
checkbox input "false"
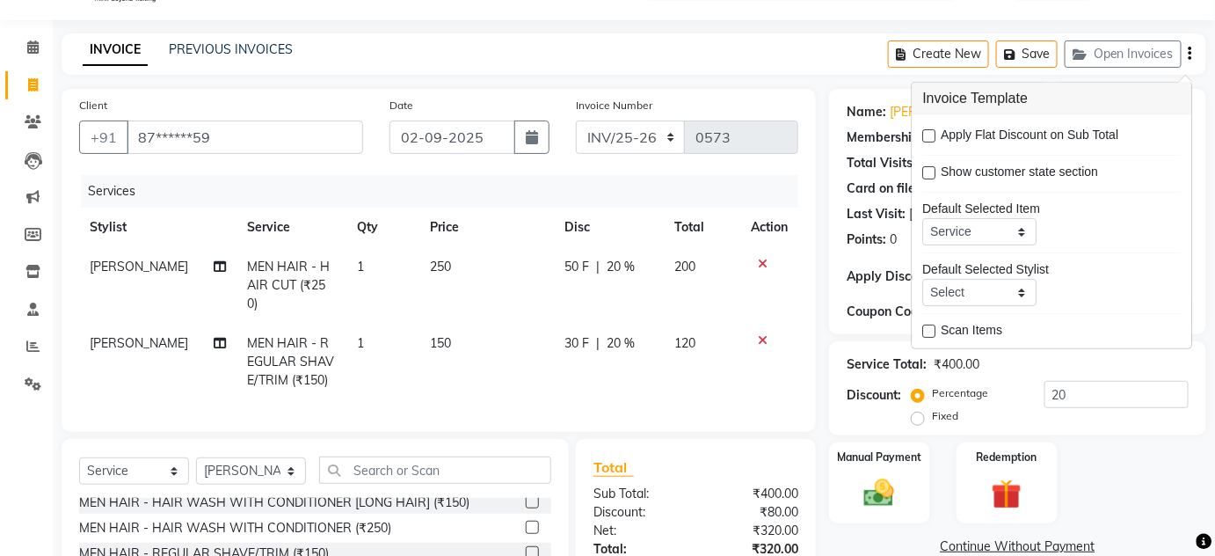
scroll to position [79, 0]
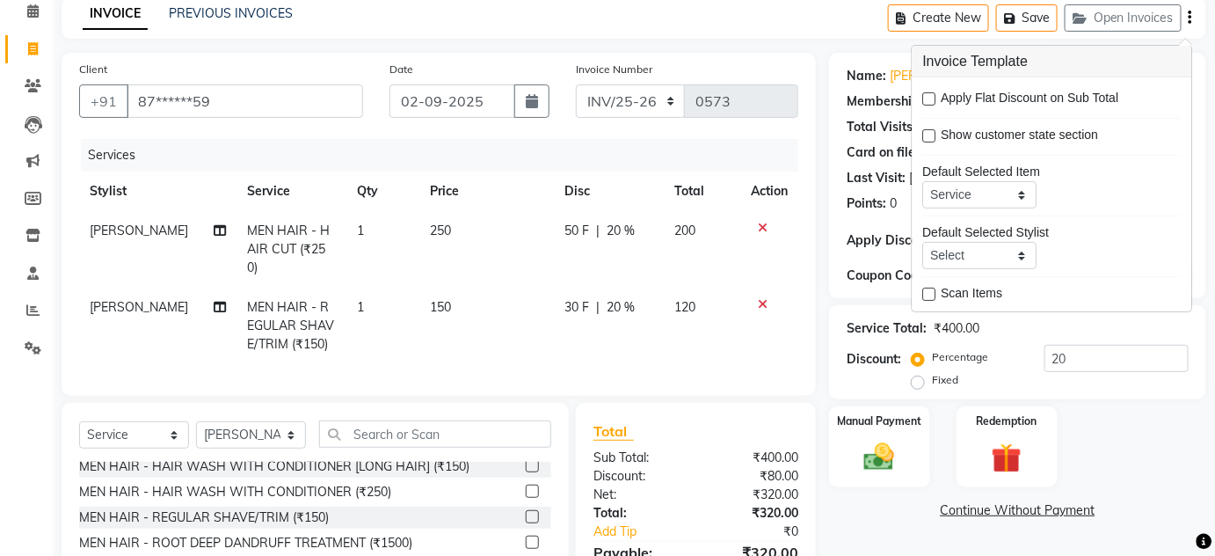
click at [1193, 20] on button "button" at bounding box center [1191, 17] width 4 height 41
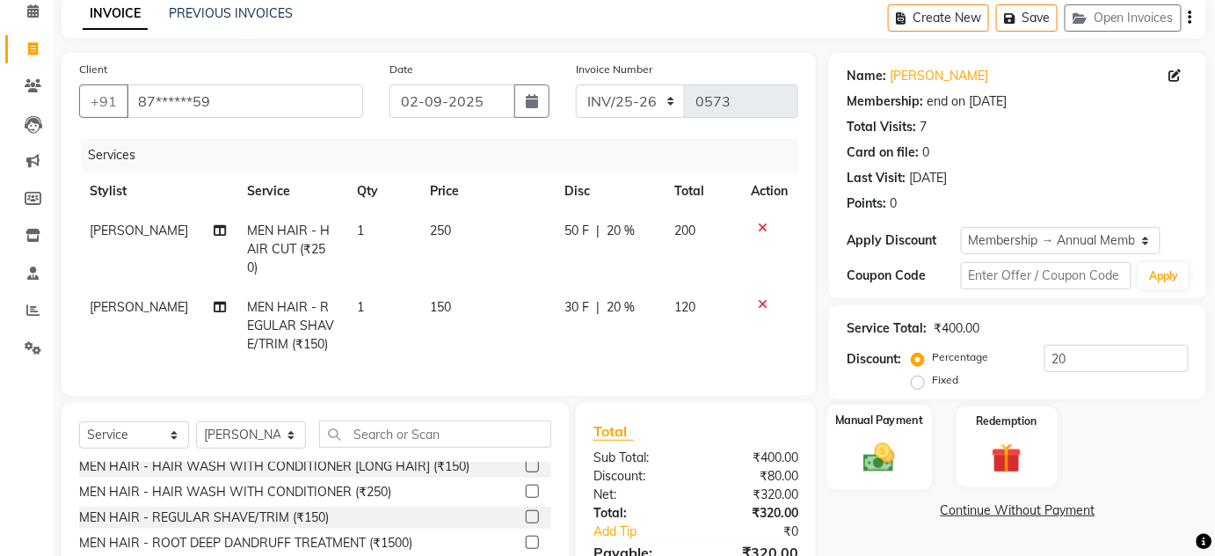
click at [881, 449] on img at bounding box center [879, 457] width 51 height 36
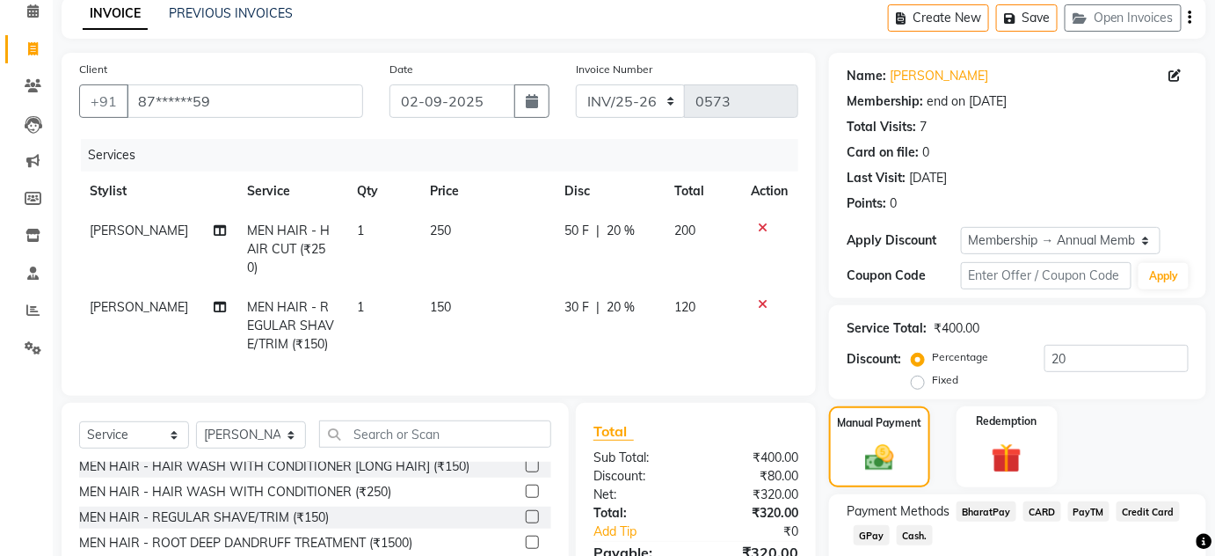
click at [877, 534] on span "GPay" at bounding box center [872, 535] width 36 height 20
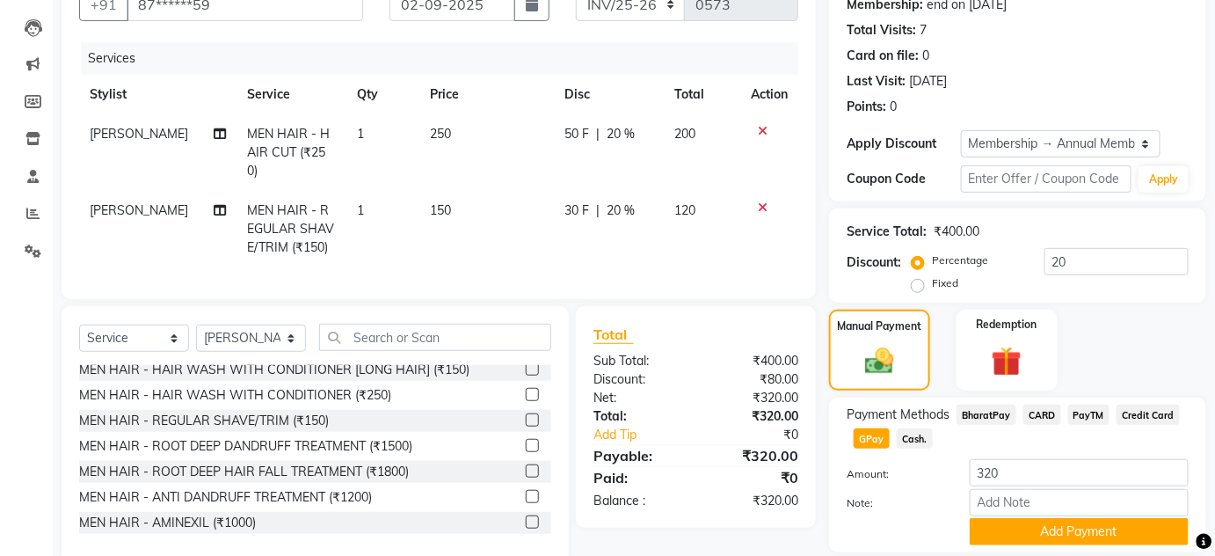
scroll to position [234, 0]
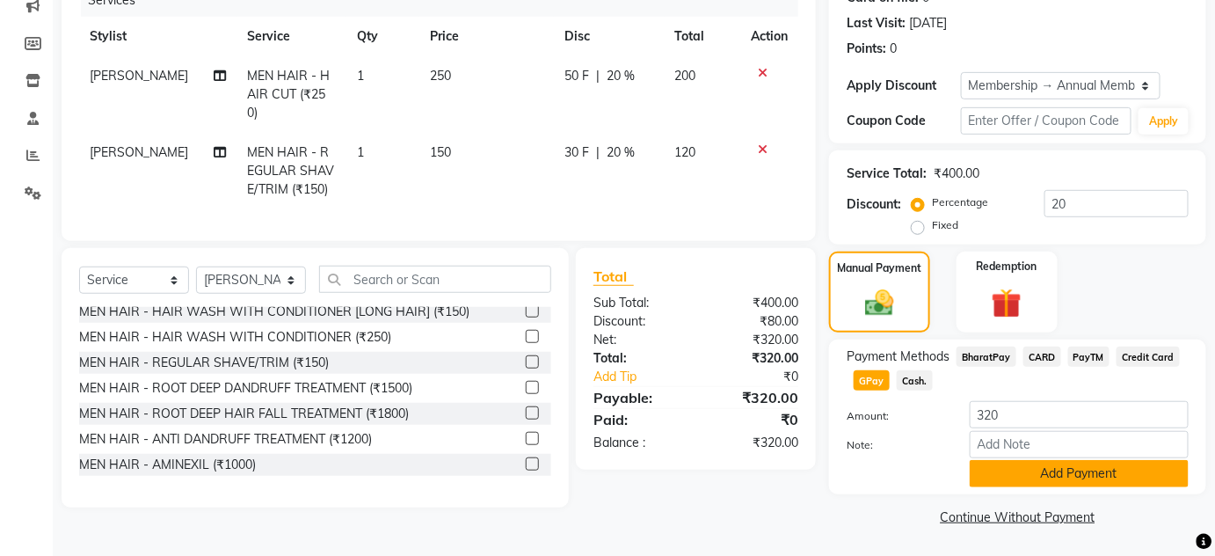
click at [1000, 471] on button "Add Payment" at bounding box center [1079, 473] width 219 height 27
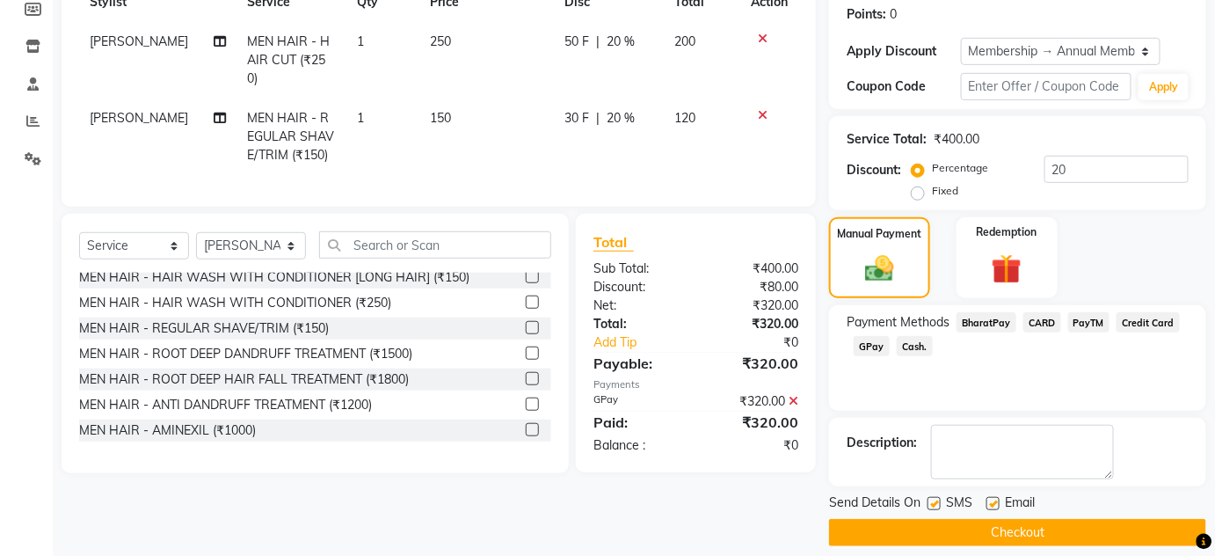
scroll to position [283, 0]
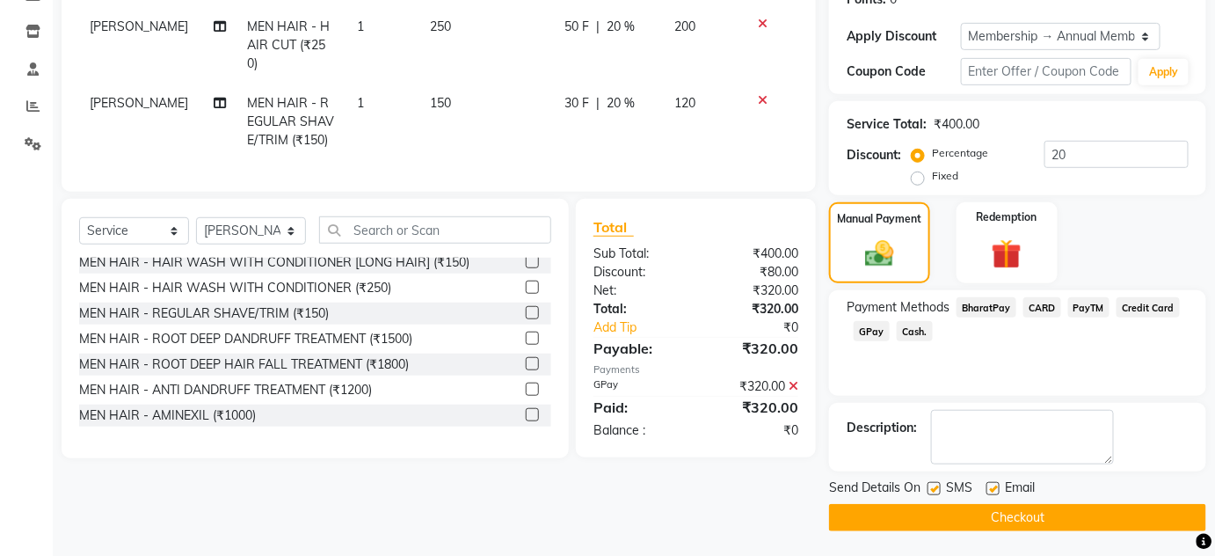
click at [989, 513] on button "Checkout" at bounding box center [1017, 517] width 377 height 27
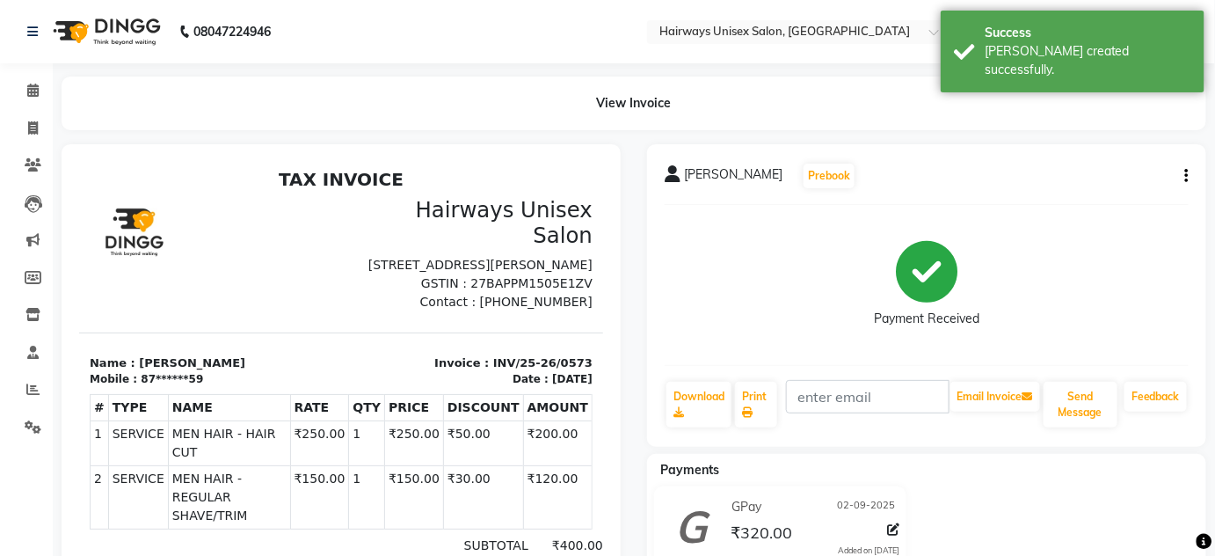
select select "8320"
select select "service"
